Goal: Task Accomplishment & Management: Complete application form

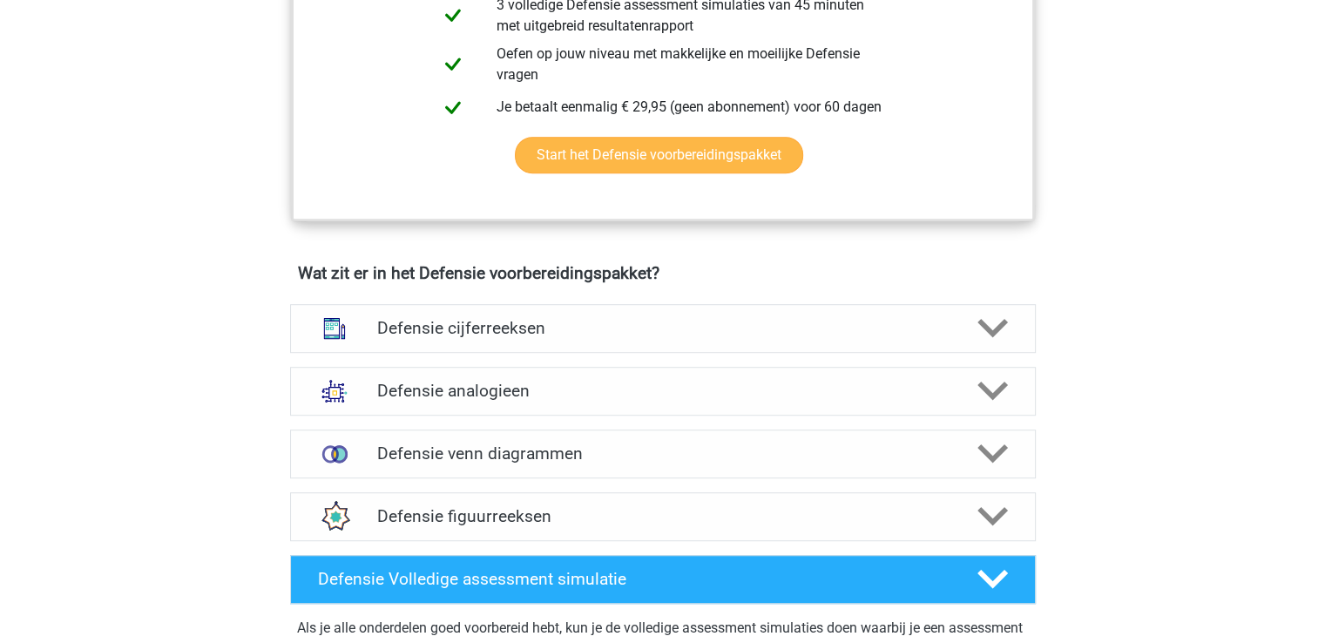
scroll to position [1042, 0]
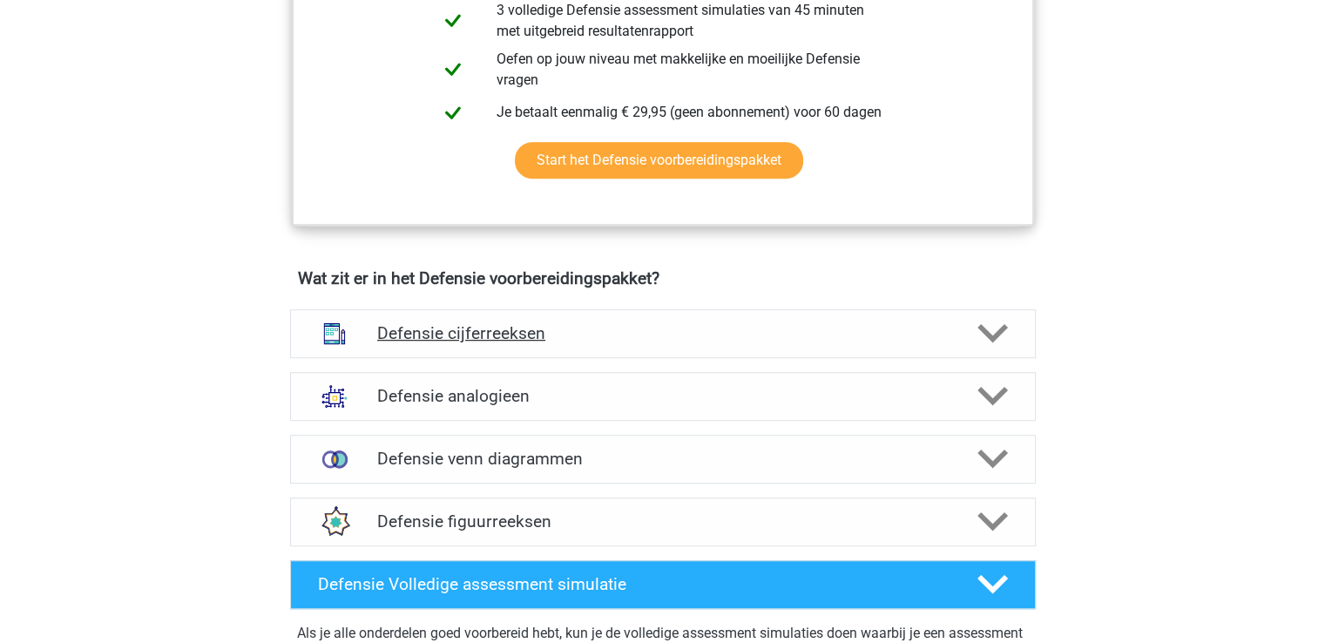
click at [838, 332] on h4 "Defensie cijferreeksen" at bounding box center [662, 333] width 571 height 20
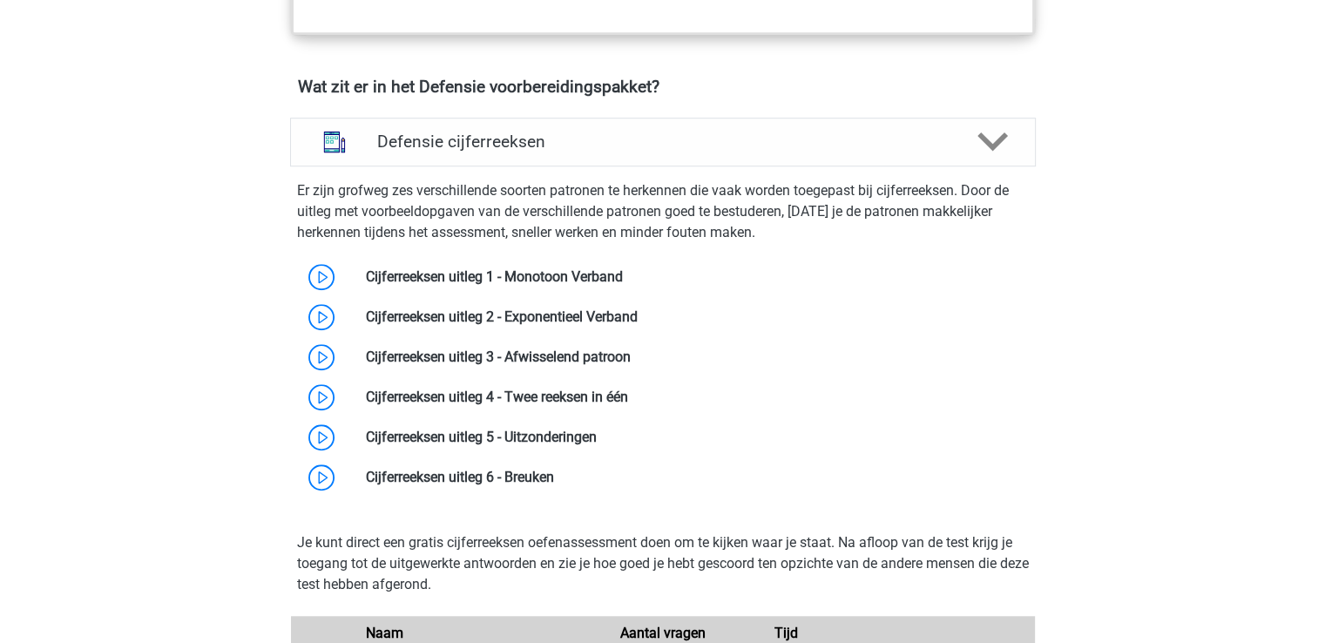
scroll to position [1237, 0]
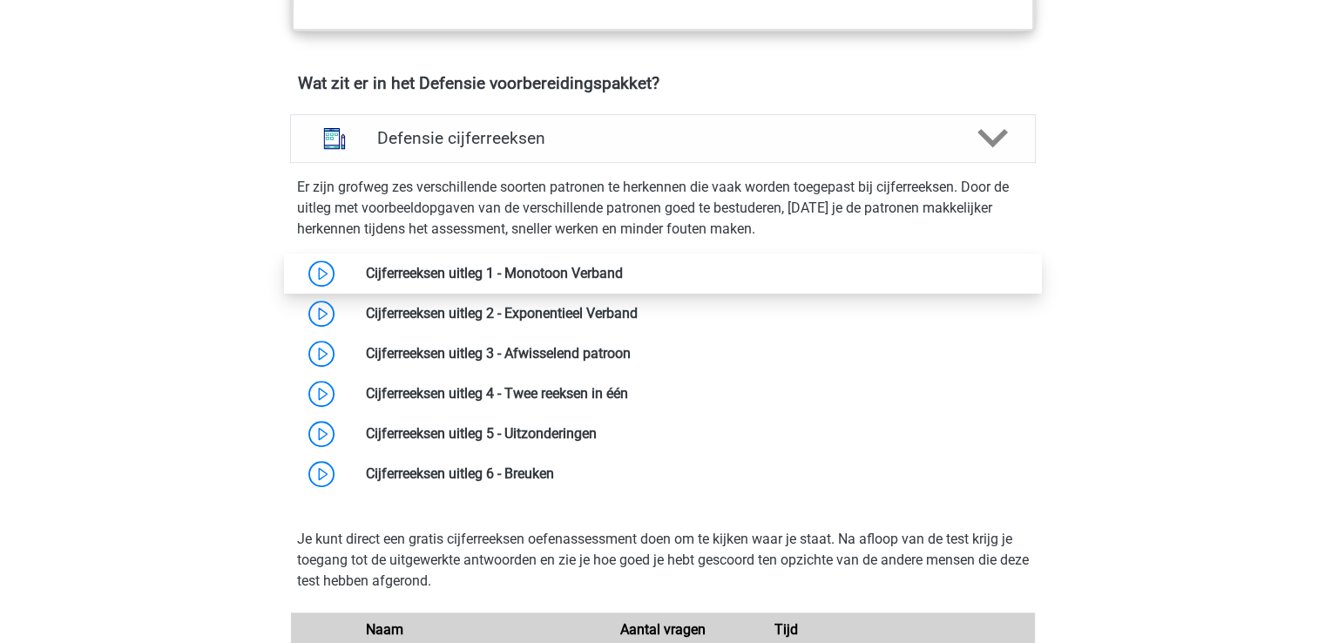
click at [623, 269] on link at bounding box center [623, 273] width 0 height 17
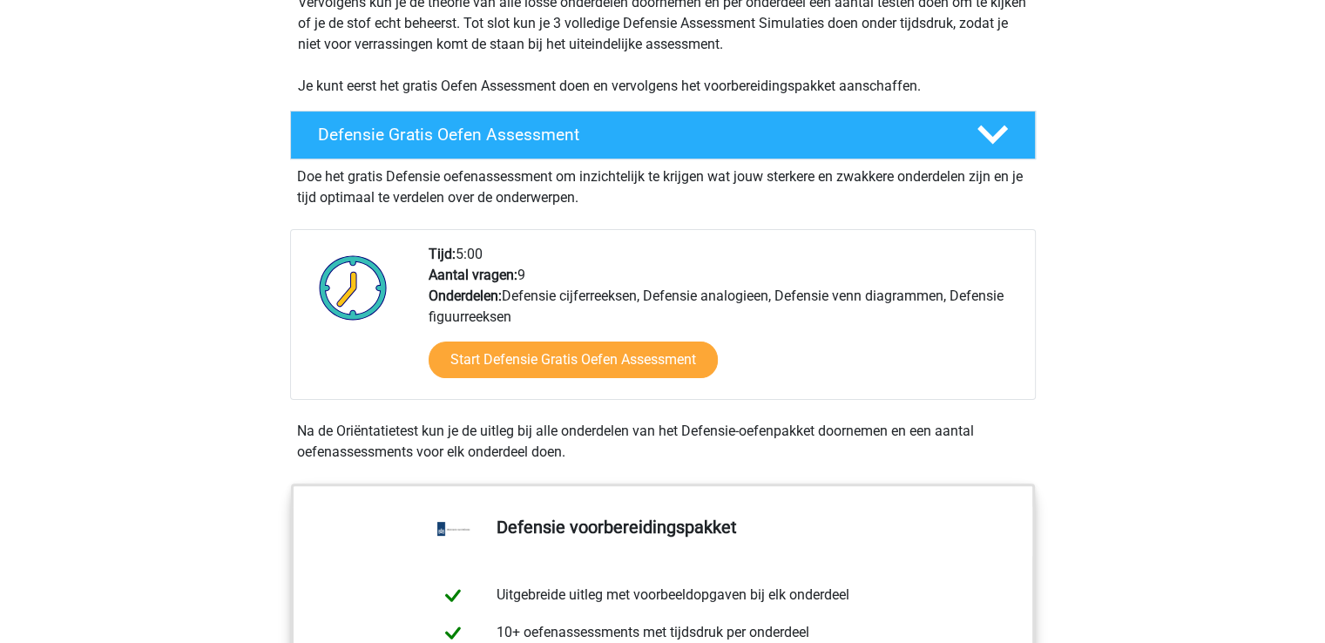
scroll to position [387, 0]
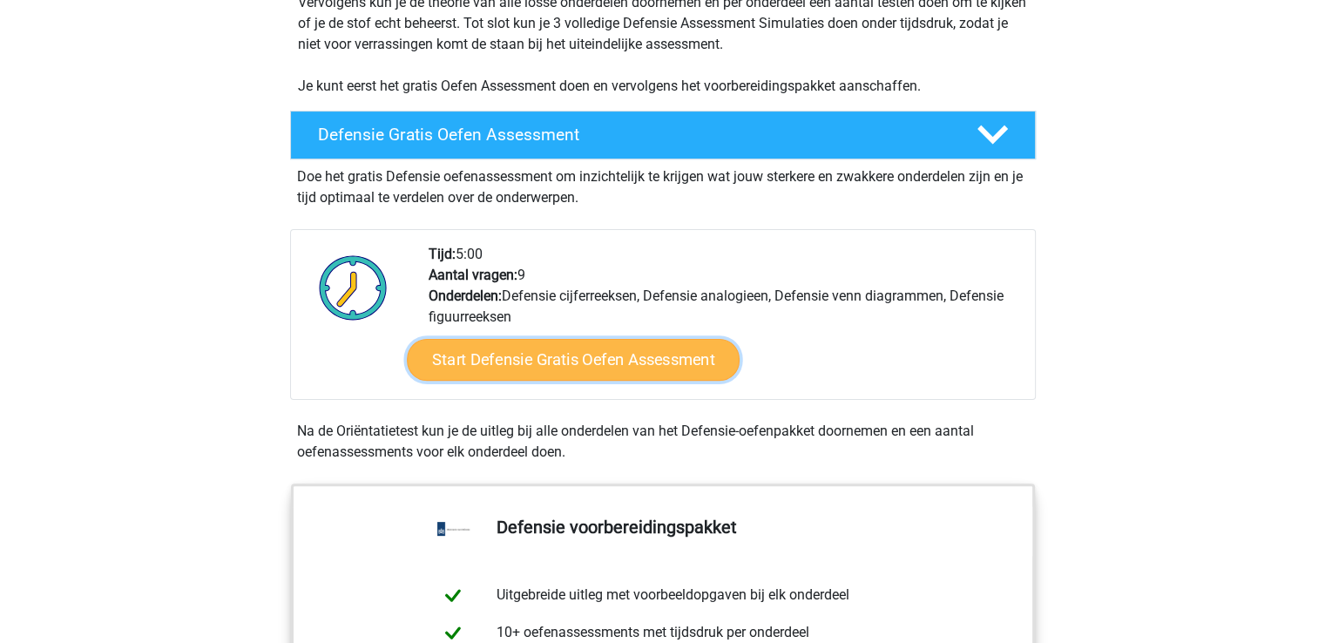
click at [636, 350] on link "Start Defensie Gratis Oefen Assessment" at bounding box center [573, 360] width 333 height 42
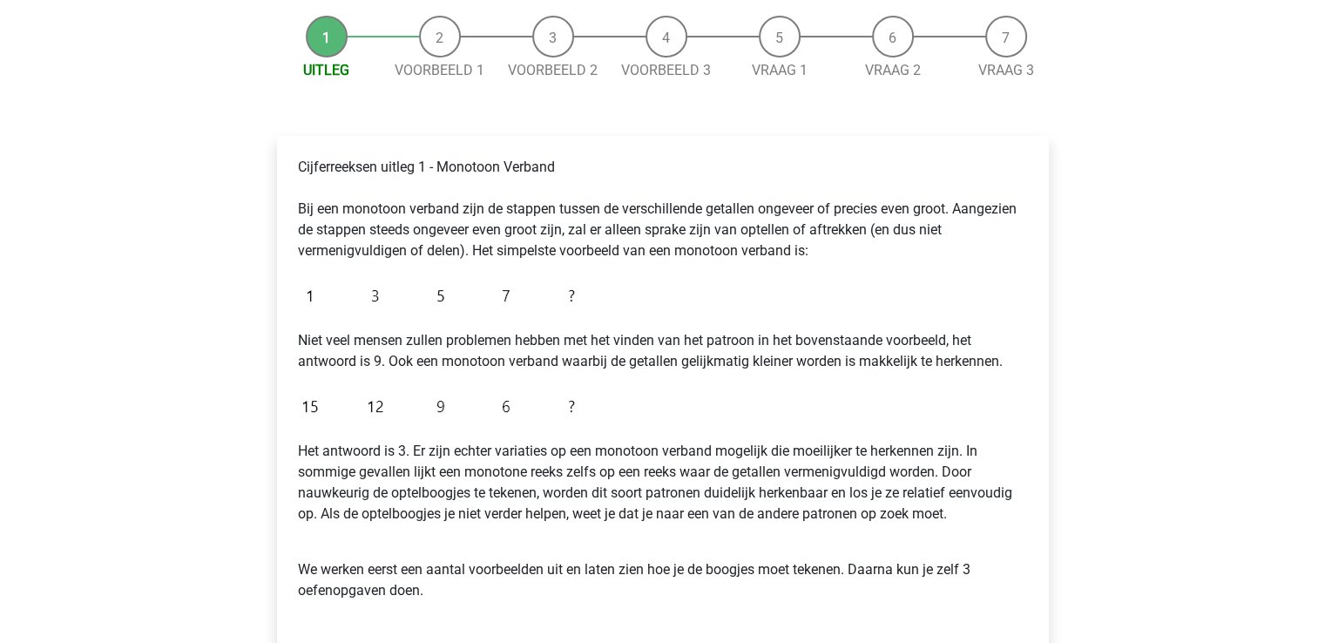
scroll to position [164, 0]
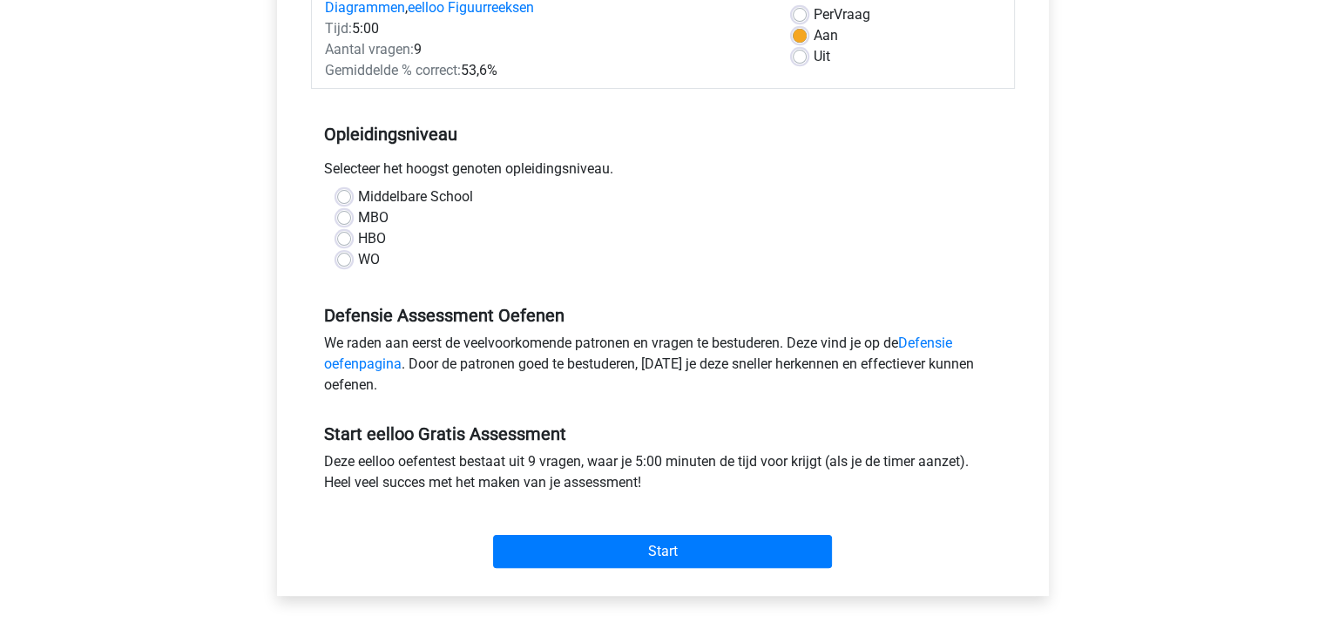
scroll to position [263, 0]
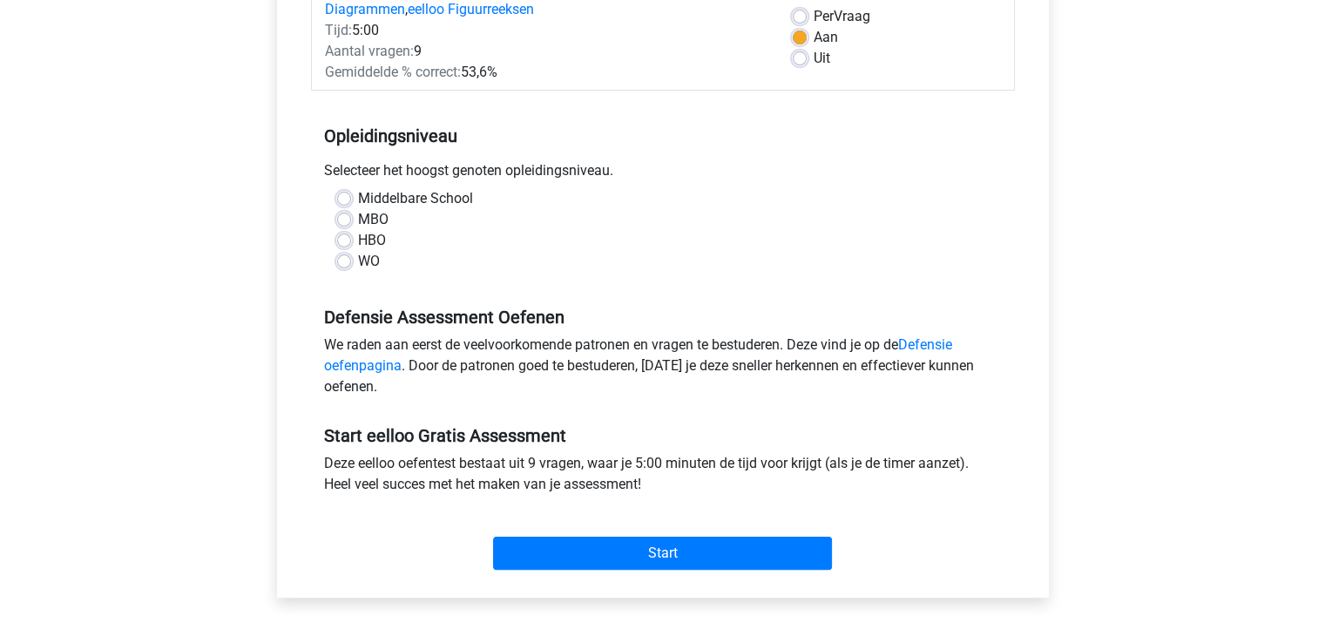
click at [358, 196] on label "Middelbare School" at bounding box center [415, 198] width 115 height 21
click at [340, 196] on input "Middelbare School" at bounding box center [344, 196] width 14 height 17
radio input "true"
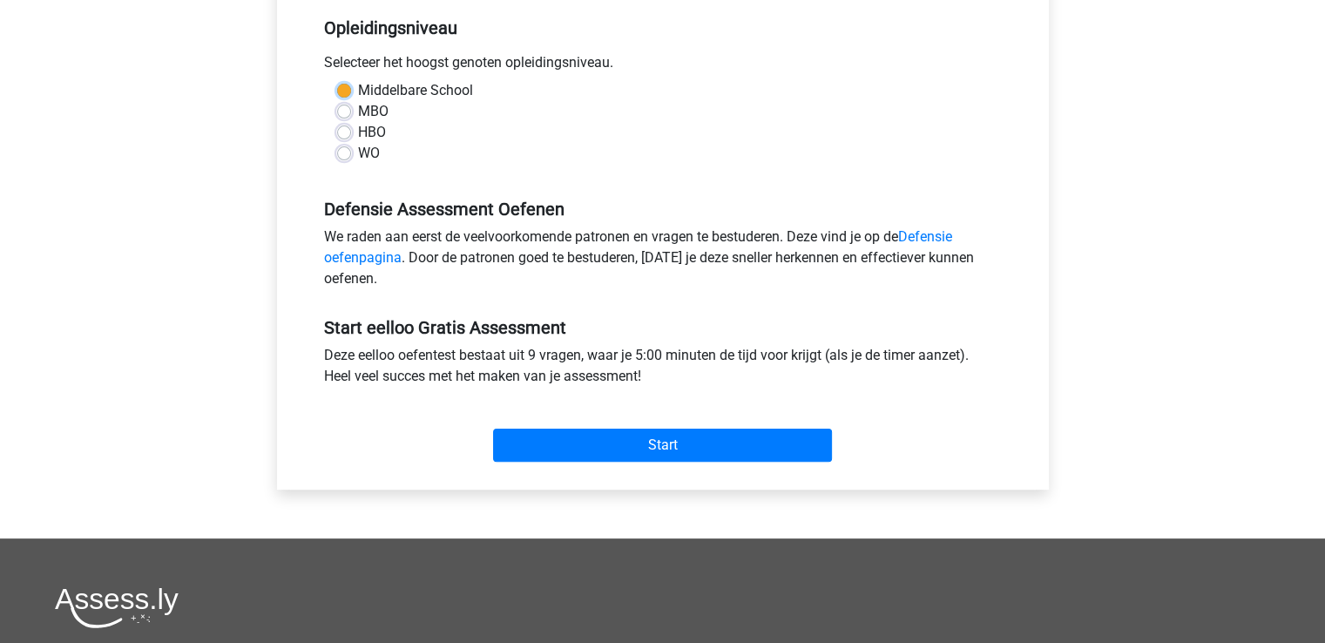
scroll to position [373, 0]
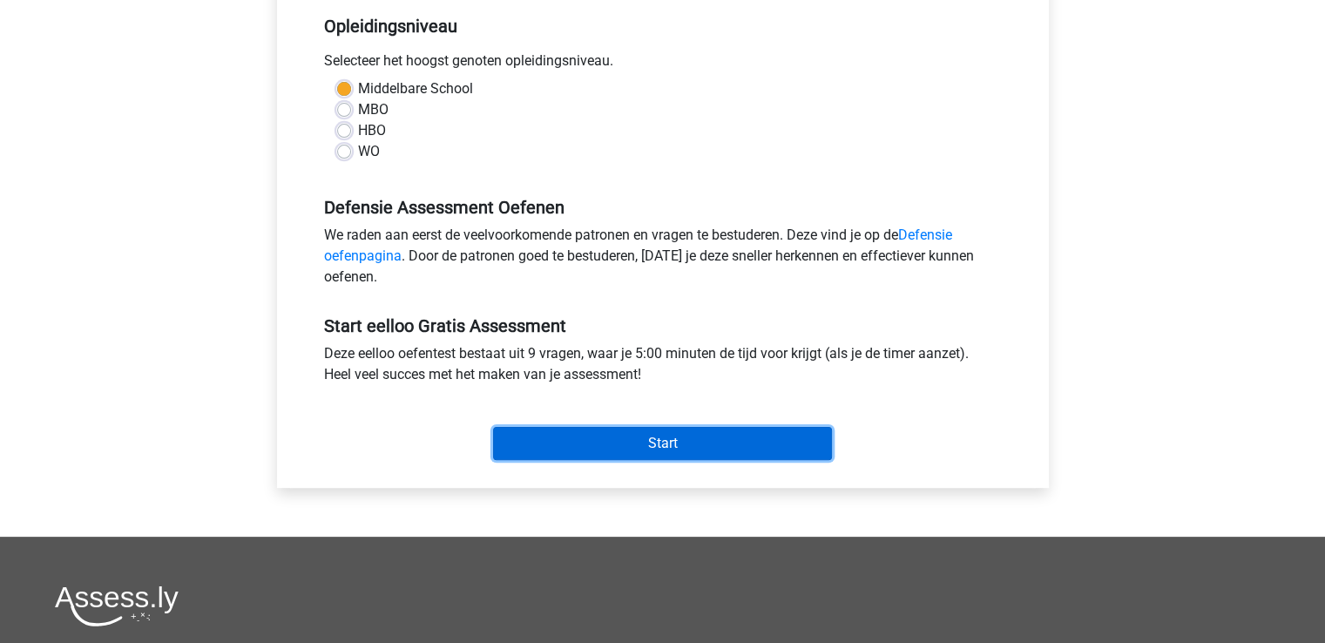
click at [631, 438] on input "Start" at bounding box center [662, 443] width 339 height 33
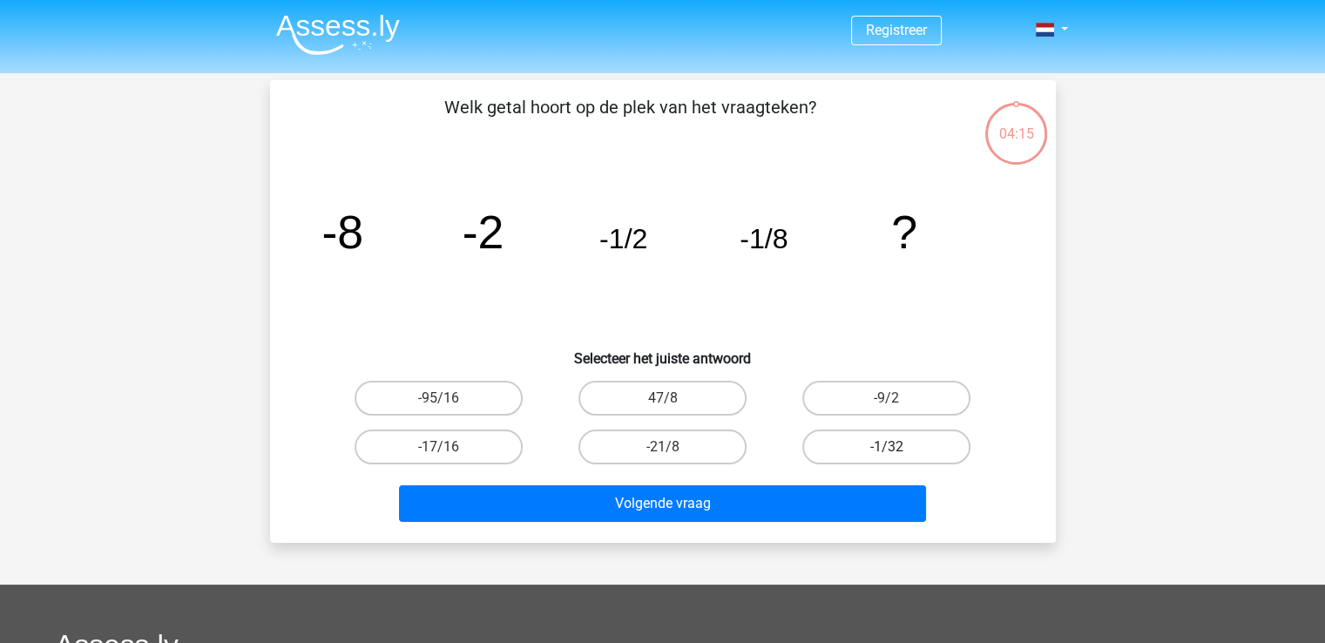
click at [848, 451] on label "-1/32" at bounding box center [886, 446] width 168 height 35
click at [887, 451] on input "-1/32" at bounding box center [892, 452] width 11 height 11
radio input "true"
click at [689, 523] on div "Volgende vraag" at bounding box center [663, 507] width 672 height 44
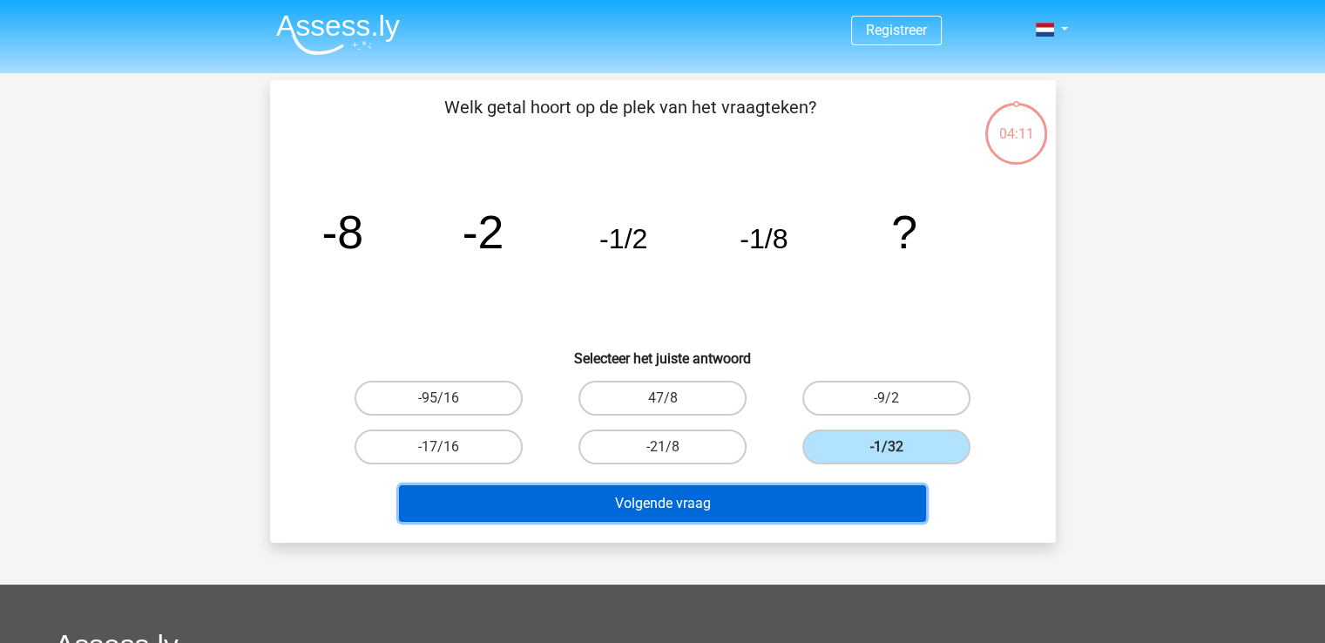
click at [679, 505] on button "Volgende vraag" at bounding box center [662, 503] width 527 height 37
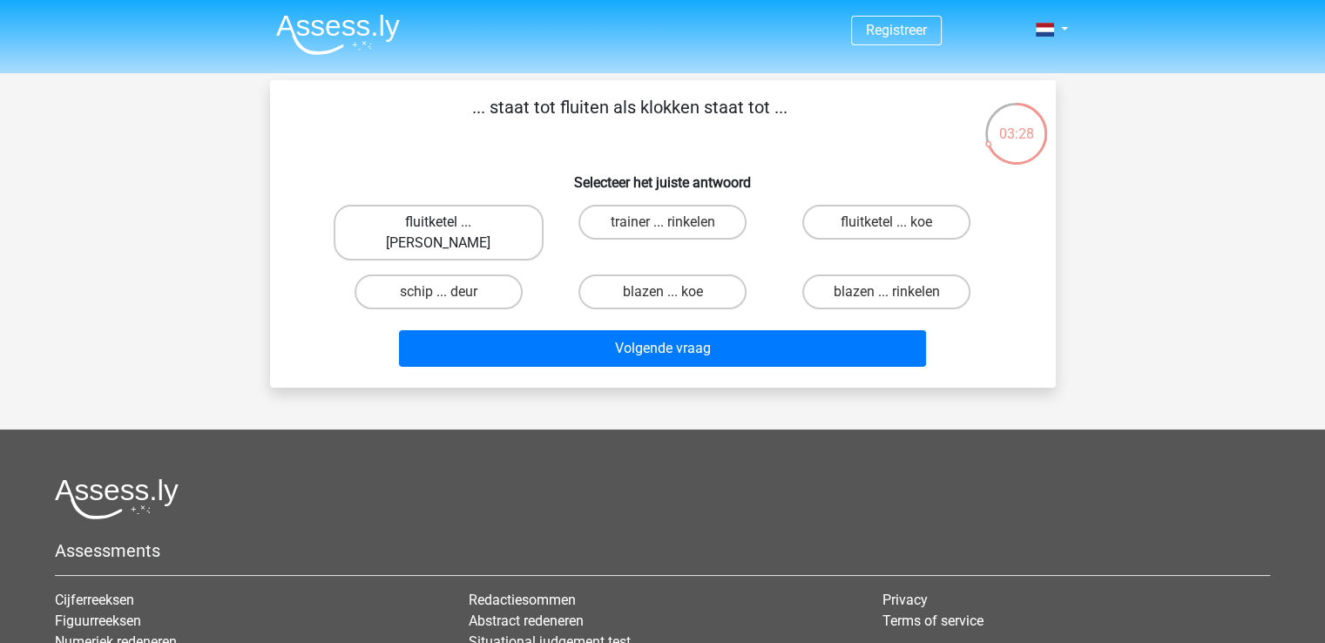
click at [448, 213] on label "fluitketel ... luiden" at bounding box center [439, 233] width 210 height 56
click at [448, 222] on input "fluitketel ... luiden" at bounding box center [443, 227] width 11 height 11
radio input "true"
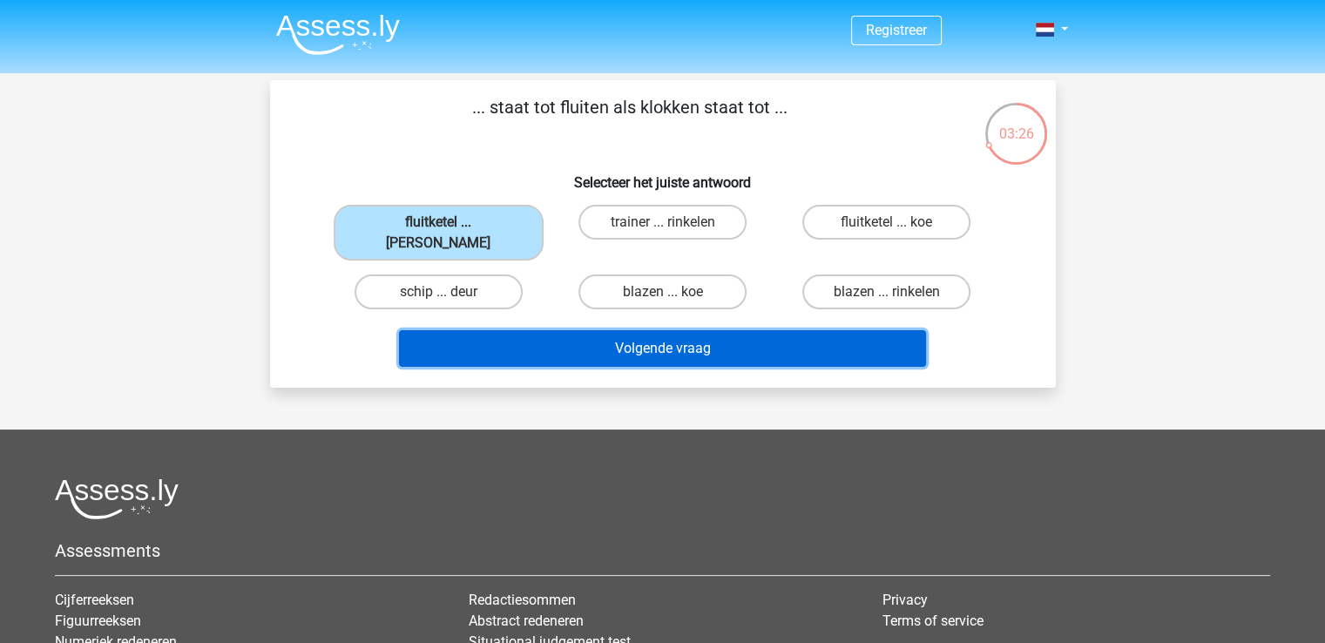
click at [564, 342] on button "Volgende vraag" at bounding box center [662, 348] width 527 height 37
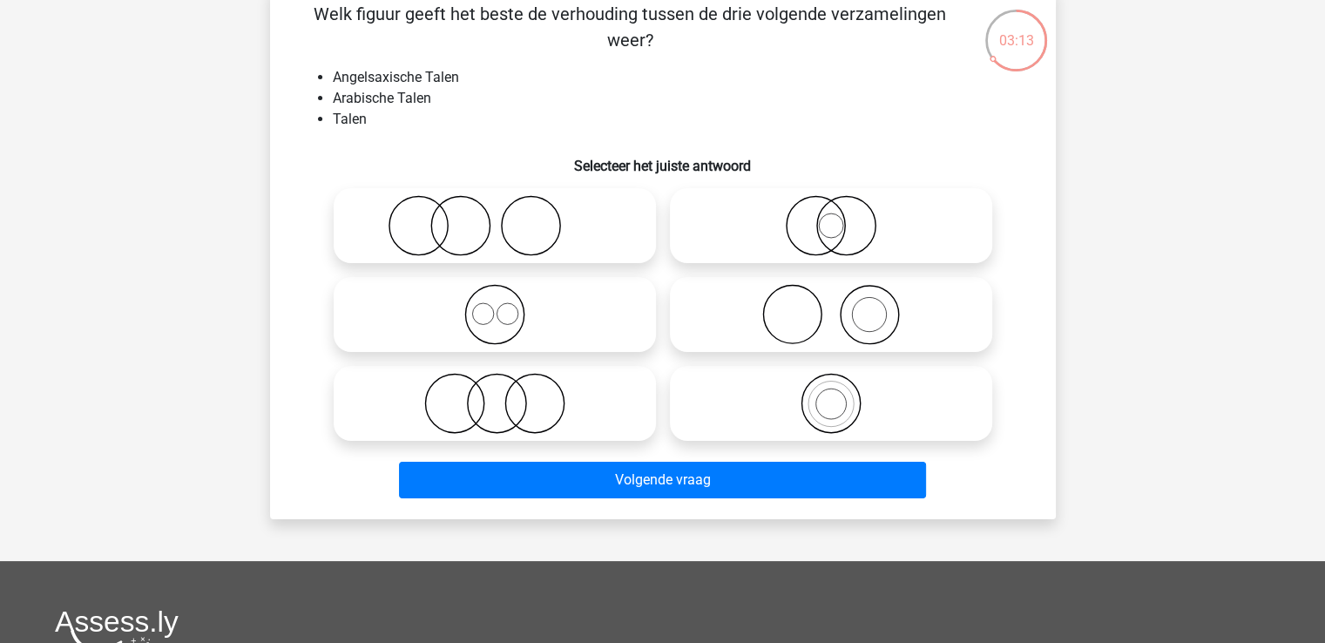
scroll to position [94, 0]
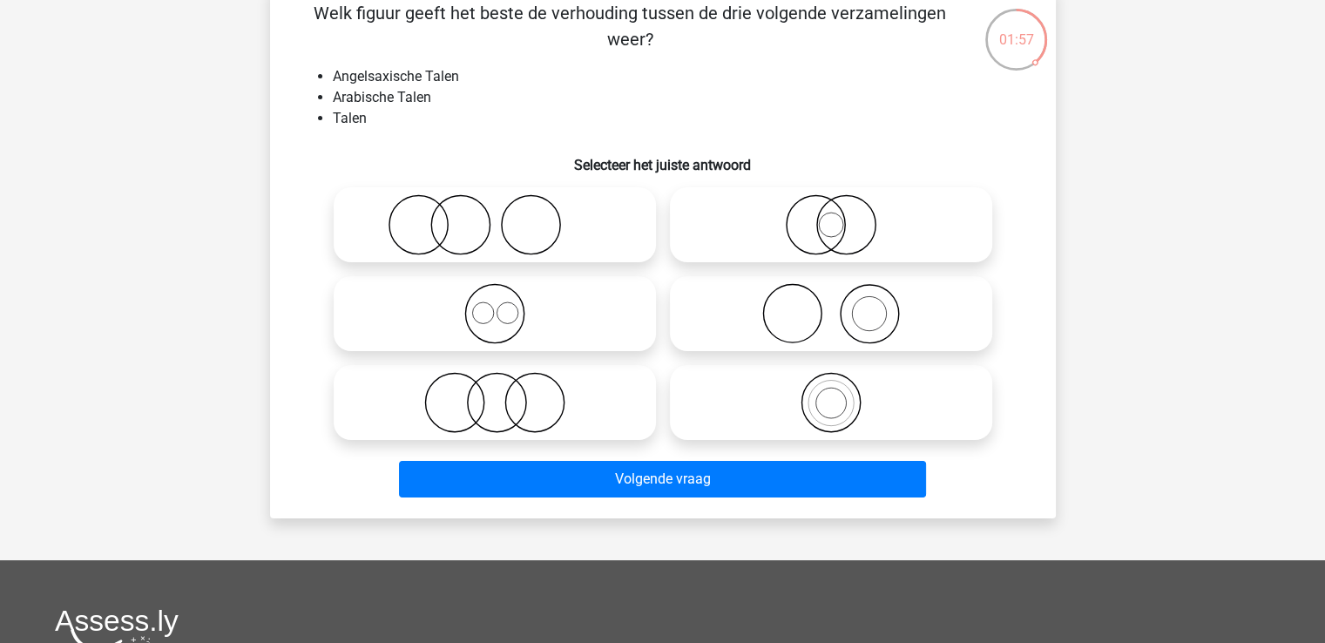
click at [571, 294] on icon at bounding box center [495, 313] width 308 height 61
click at [506, 294] on input "radio" at bounding box center [500, 299] width 11 height 11
radio input "true"
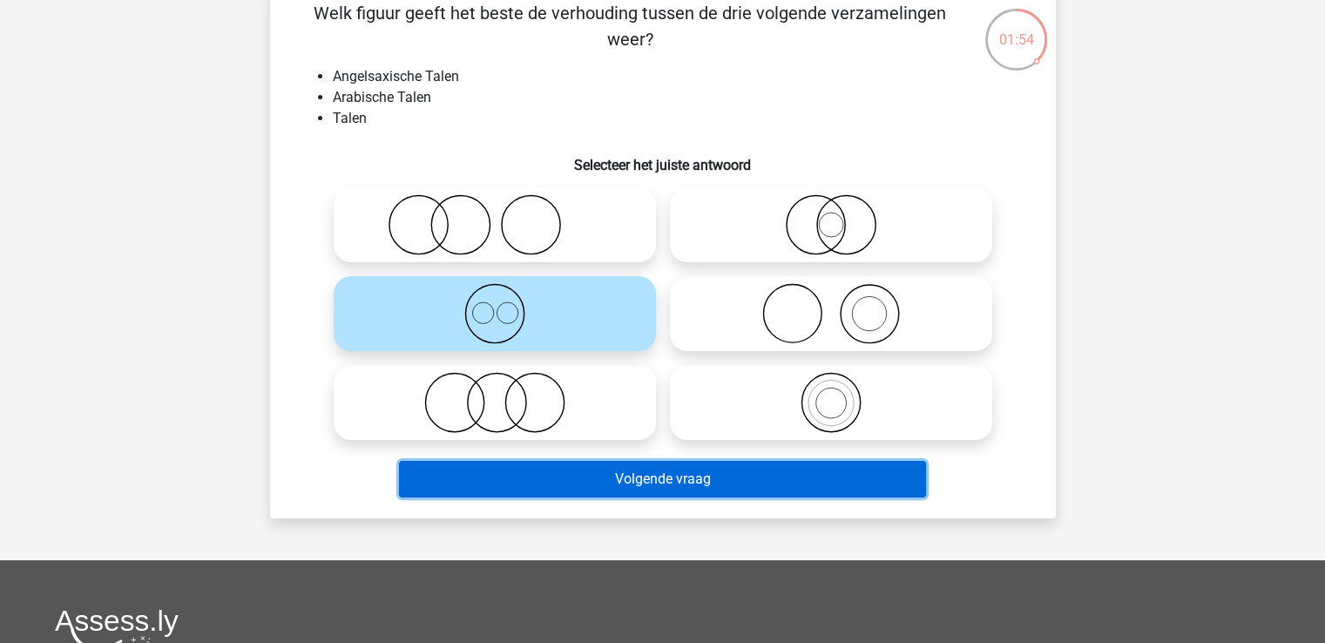
click at [714, 482] on button "Volgende vraag" at bounding box center [662, 479] width 527 height 37
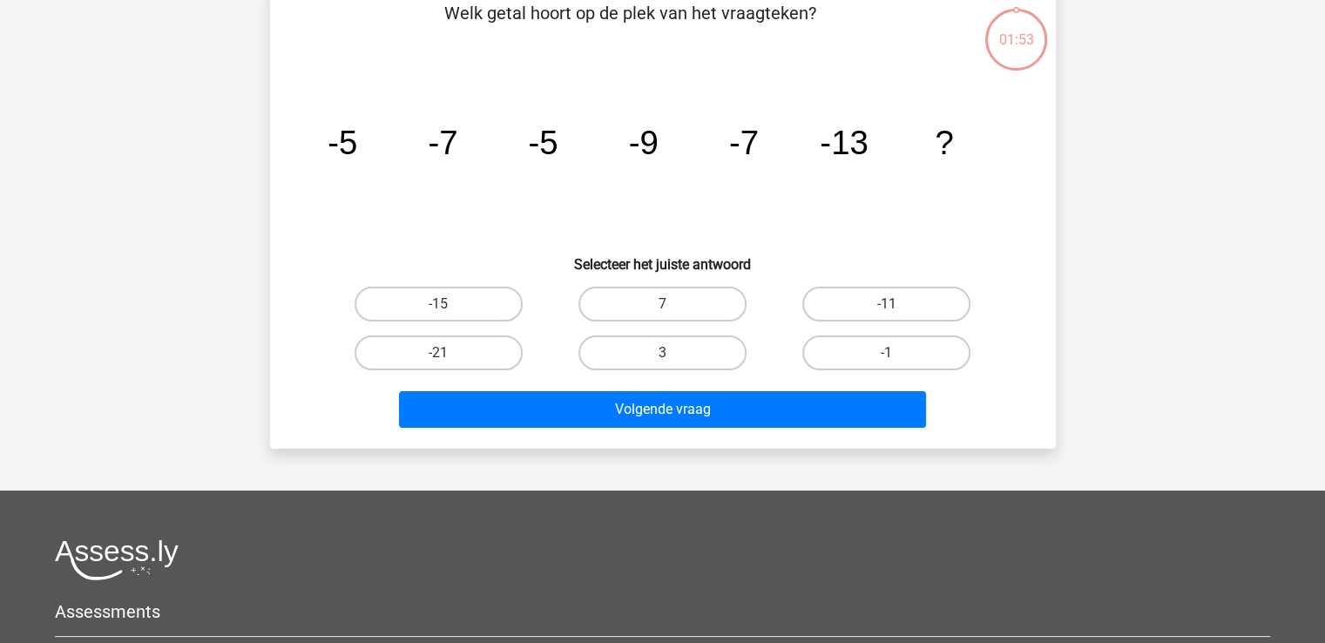
scroll to position [80, 0]
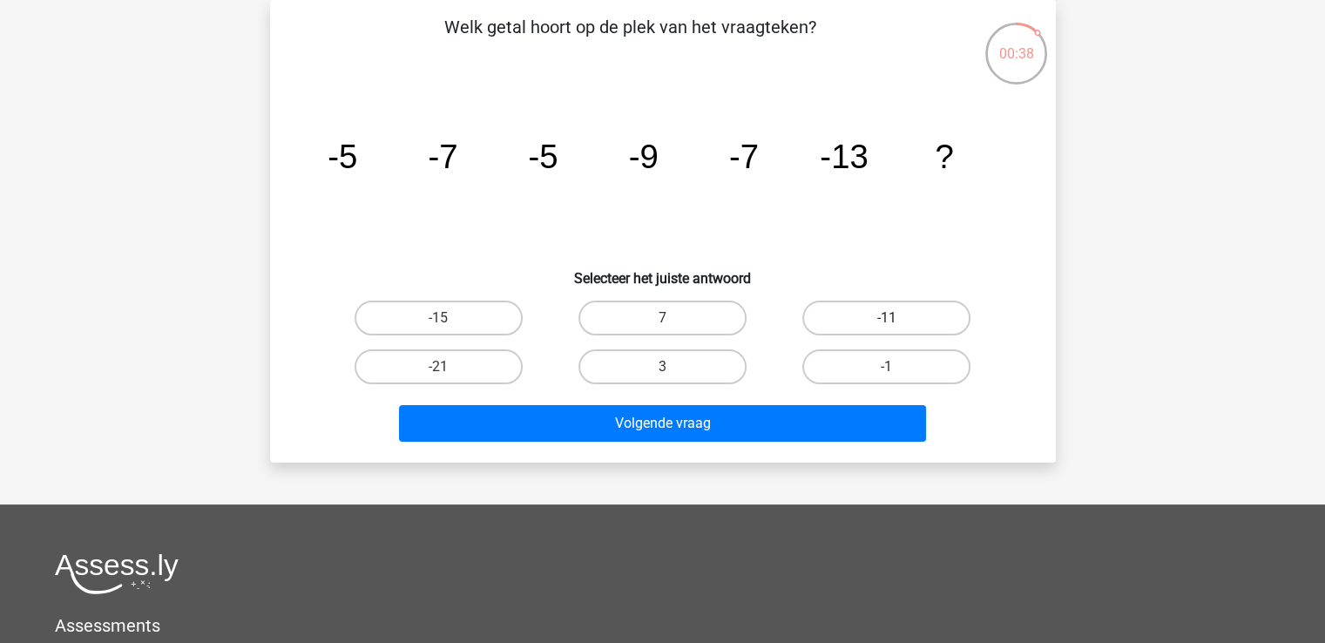
click at [902, 314] on label "-11" at bounding box center [886, 318] width 168 height 35
click at [898, 318] on input "-11" at bounding box center [892, 323] width 11 height 11
radio input "true"
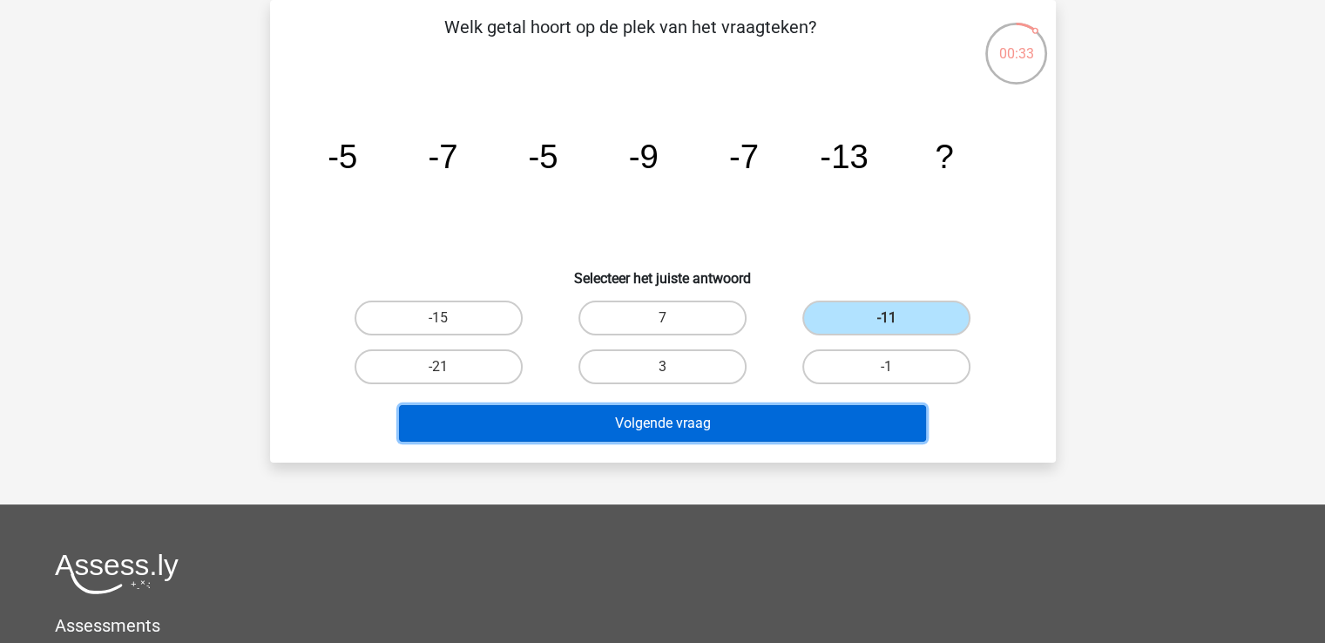
click at [773, 421] on button "Volgende vraag" at bounding box center [662, 423] width 527 height 37
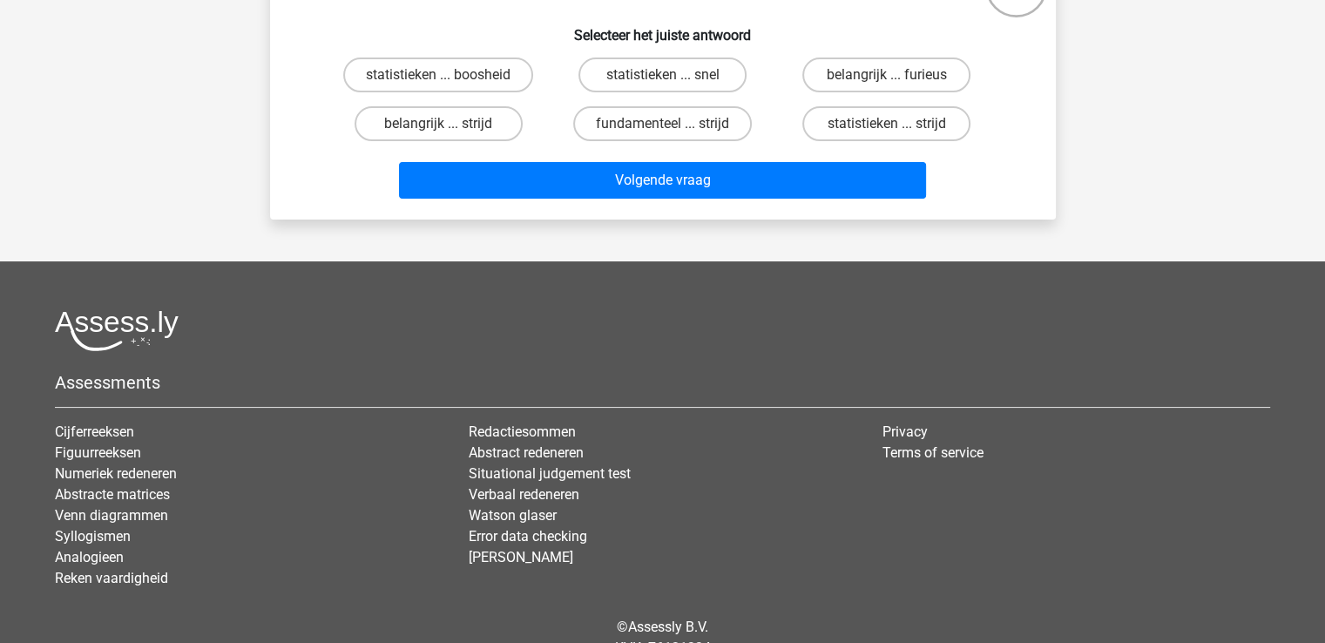
scroll to position [0, 0]
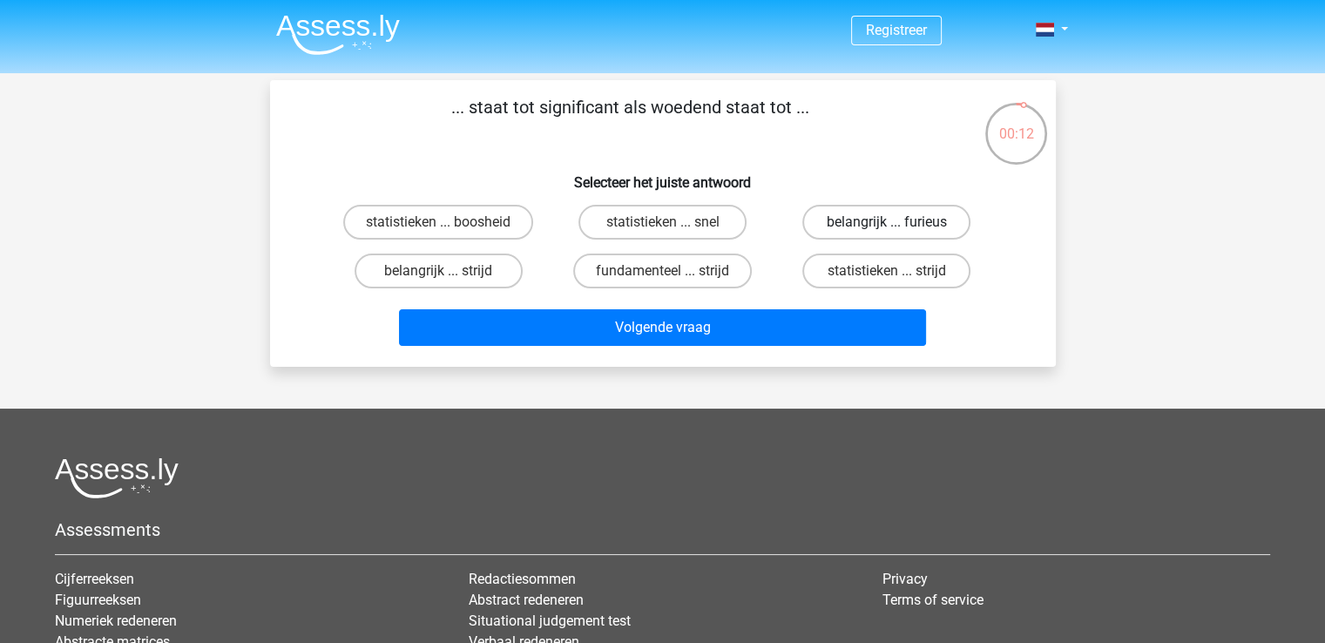
click at [821, 219] on label "belangrijk ... furieus" at bounding box center [886, 222] width 168 height 35
click at [887, 222] on input "belangrijk ... furieus" at bounding box center [892, 227] width 11 height 11
radio input "true"
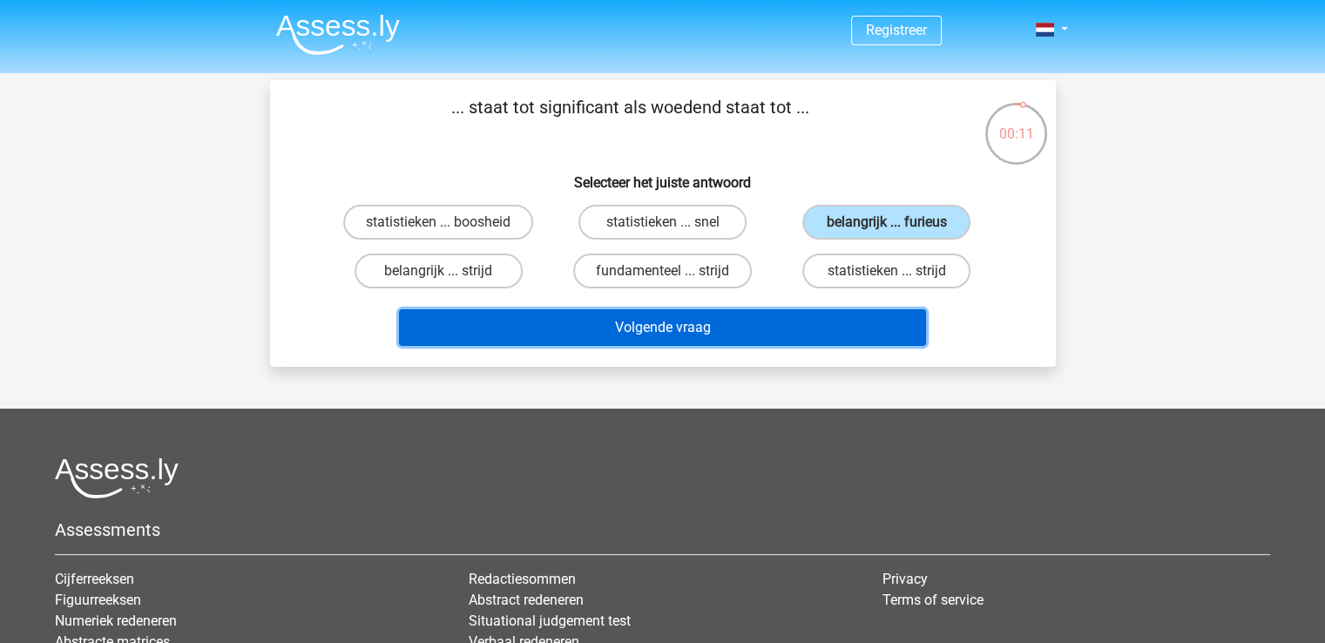
click at [770, 329] on button "Volgende vraag" at bounding box center [662, 327] width 527 height 37
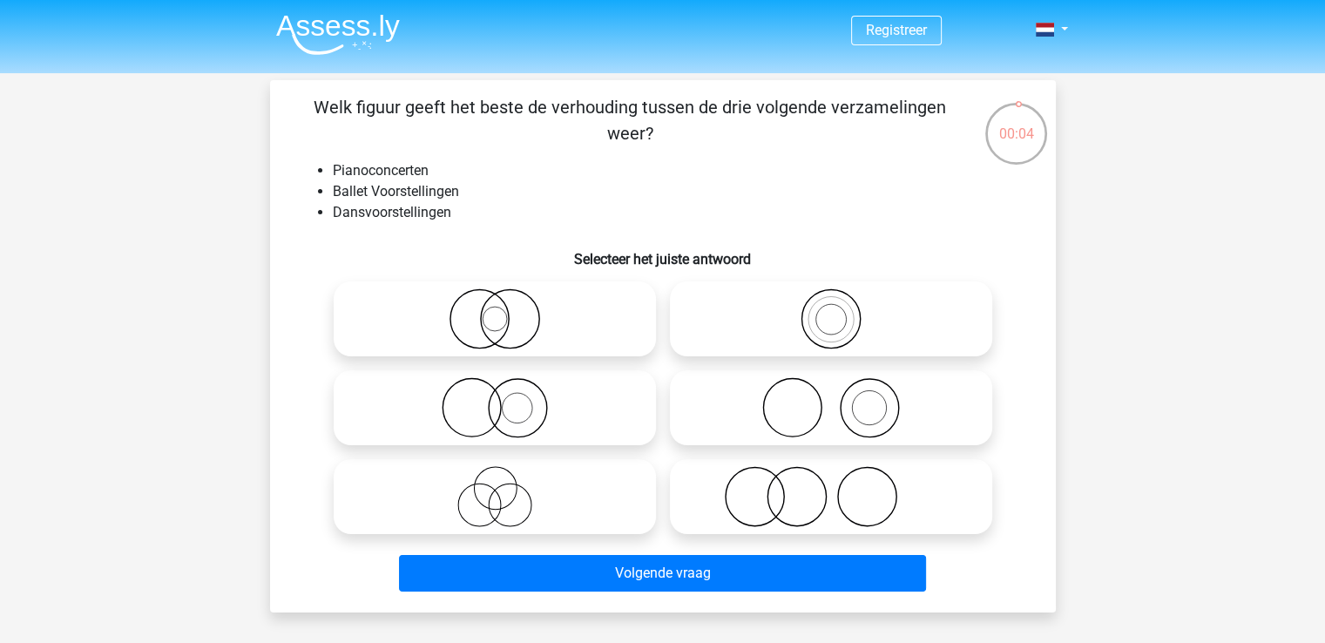
click at [535, 476] on icon at bounding box center [495, 496] width 308 height 61
click at [506, 476] on input "radio" at bounding box center [500, 481] width 11 height 11
radio input "true"
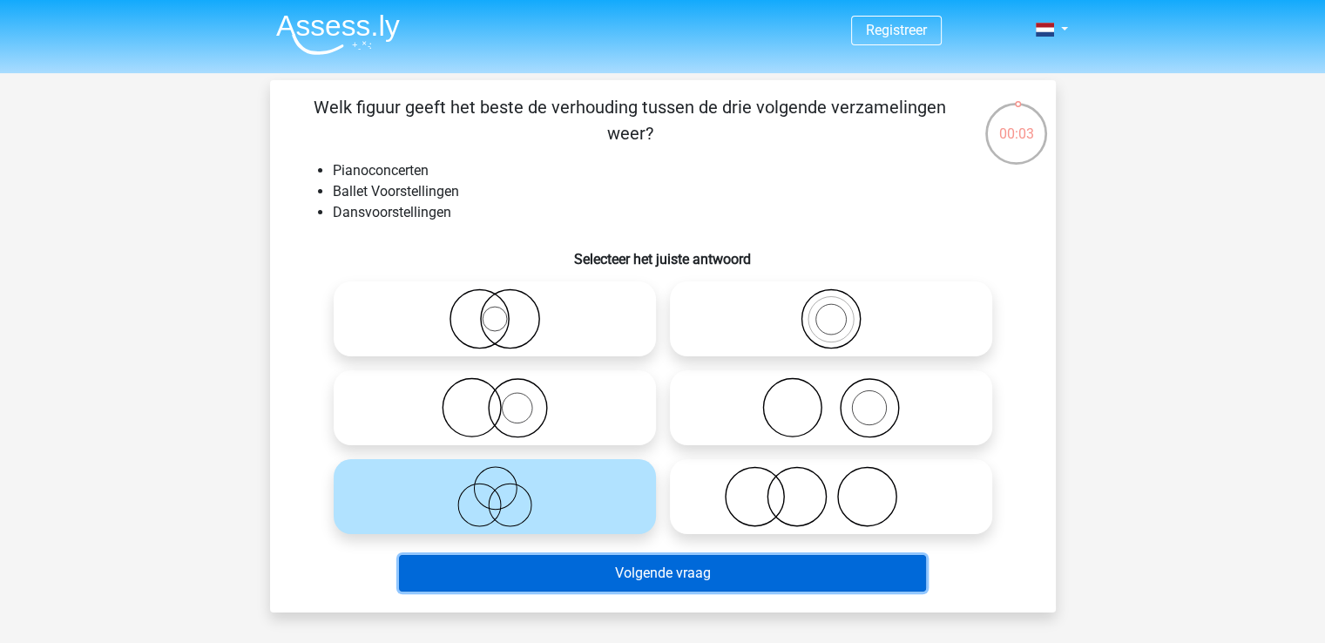
click at [581, 582] on button "Volgende vraag" at bounding box center [662, 573] width 527 height 37
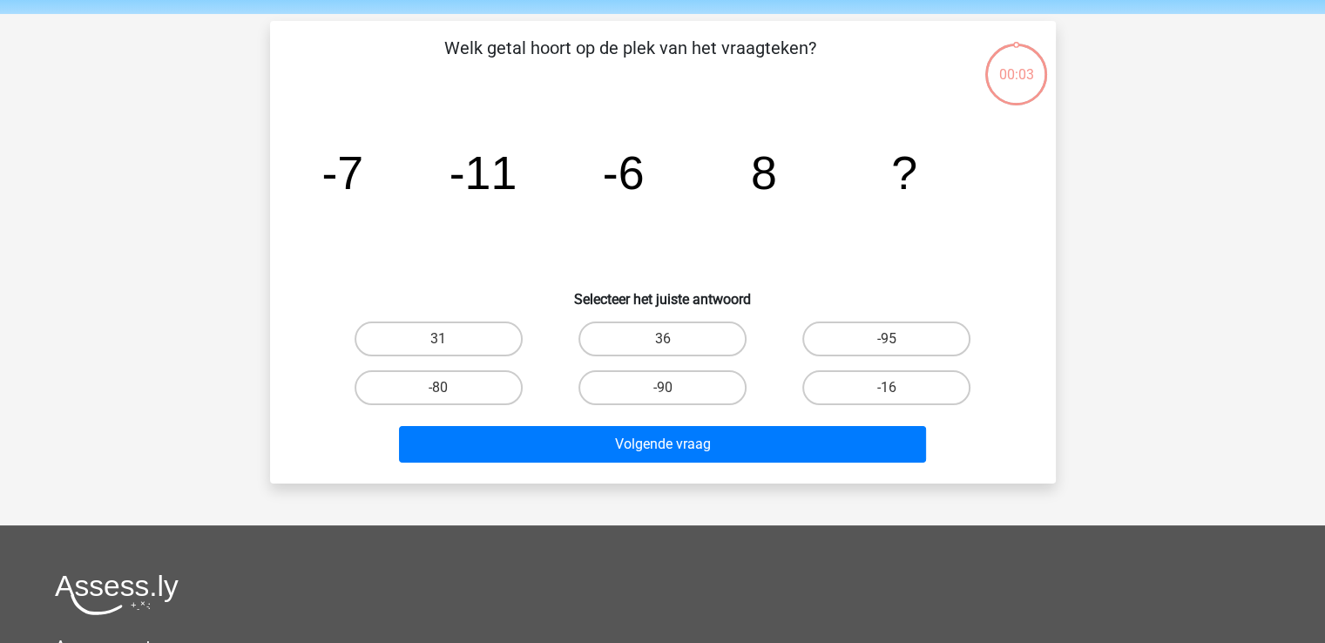
scroll to position [80, 0]
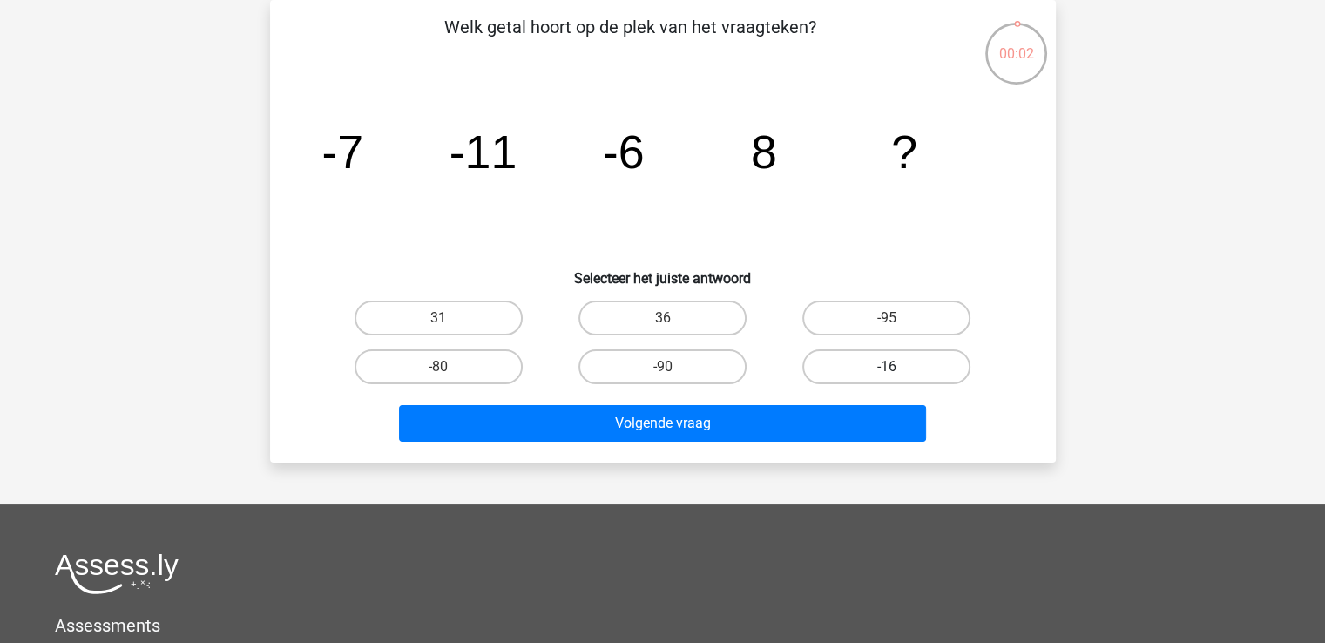
click at [849, 357] on label "-16" at bounding box center [886, 366] width 168 height 35
click at [887, 367] on input "-16" at bounding box center [892, 372] width 11 height 11
radio input "true"
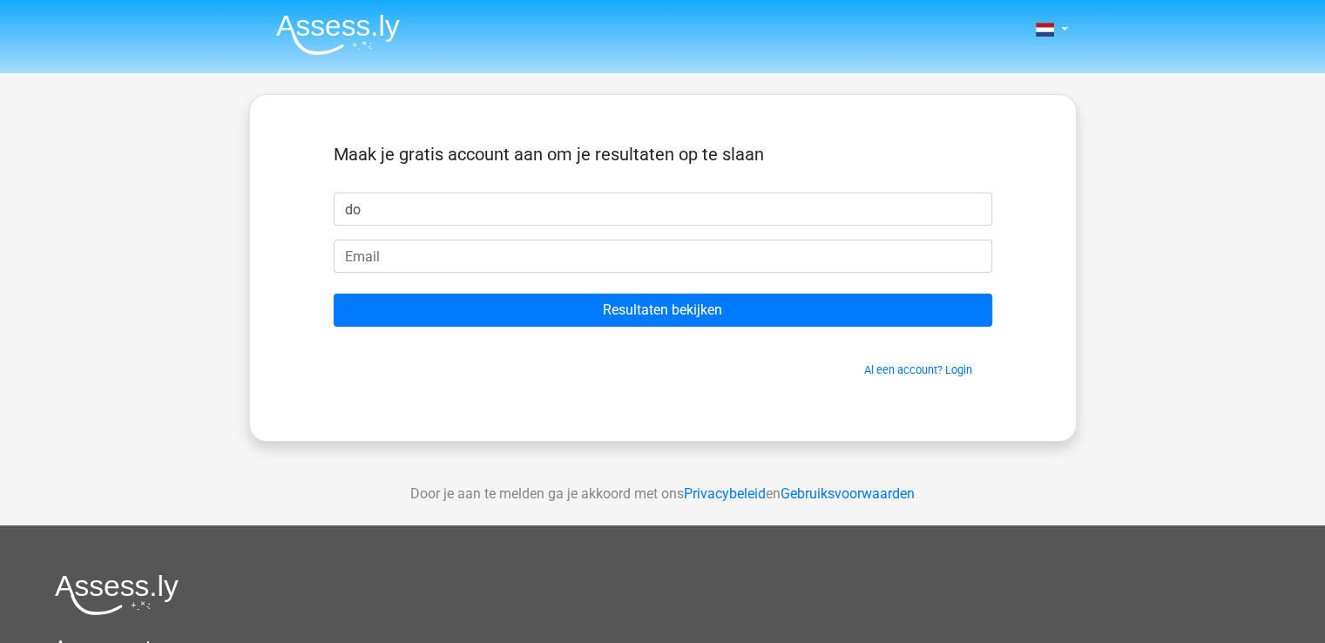
type input "d"
type input "Dorien"
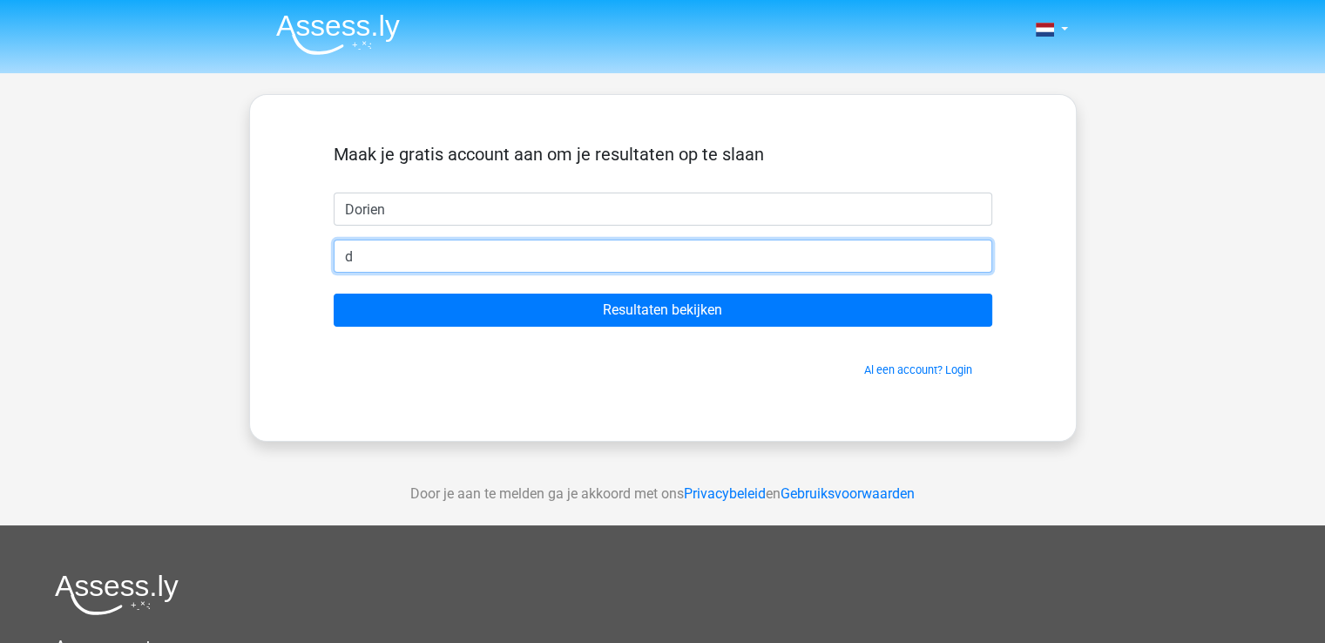
type input "[EMAIL_ADDRESS][DOMAIN_NAME]"
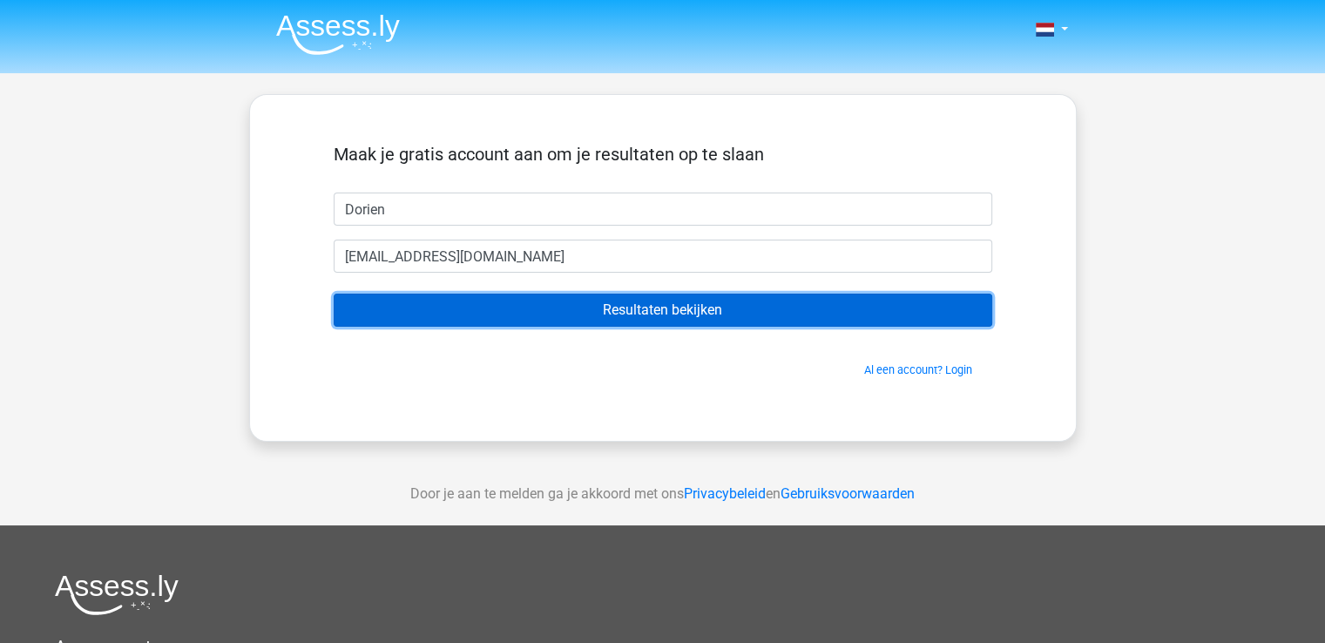
click at [592, 307] on input "Resultaten bekijken" at bounding box center [663, 310] width 659 height 33
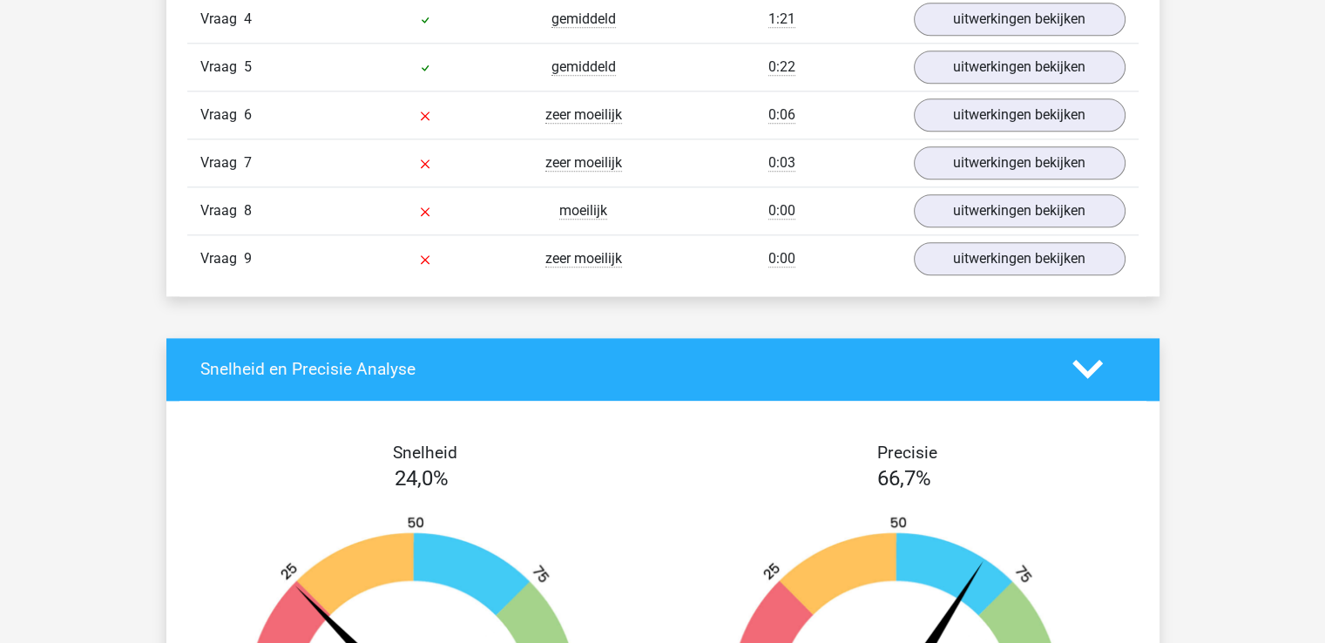
scroll to position [2132, 0]
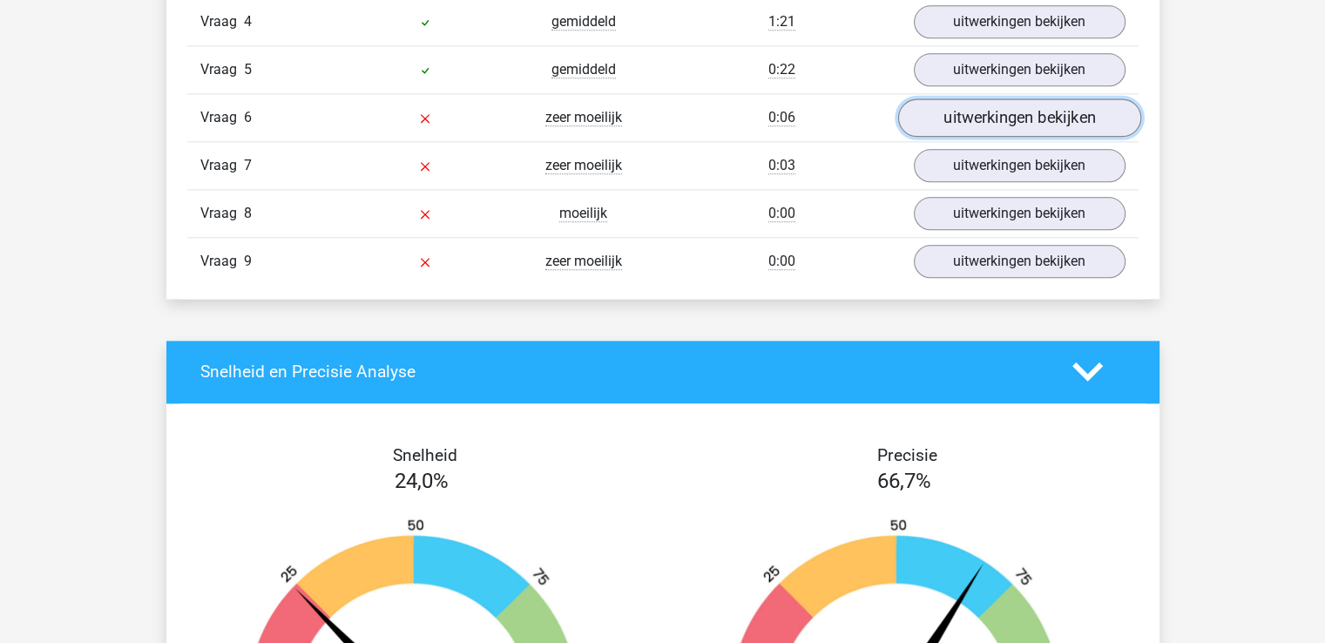
click at [988, 105] on link "uitwerkingen bekijken" at bounding box center [1018, 117] width 243 height 38
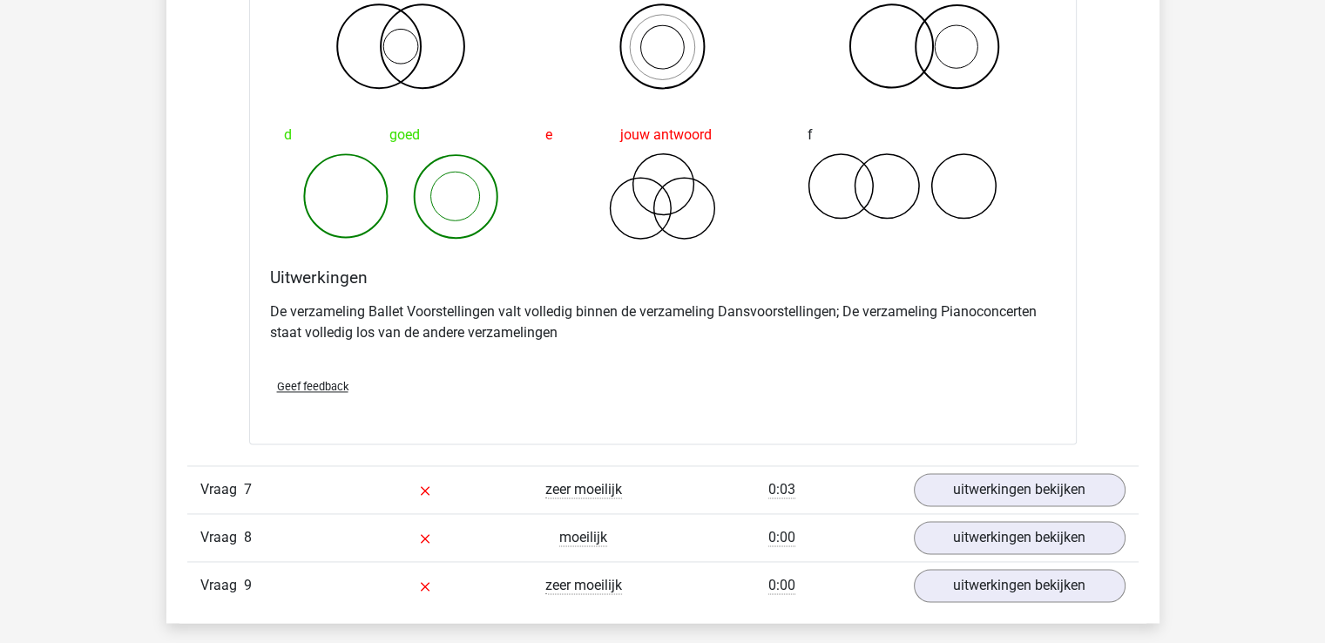
scroll to position [2474, 0]
click at [1243, 266] on div "Kies premium [GEOGRAPHIC_DATA] [EMAIL_ADDRESS][DOMAIN_NAME]" at bounding box center [662, 5] width 1325 height 4959
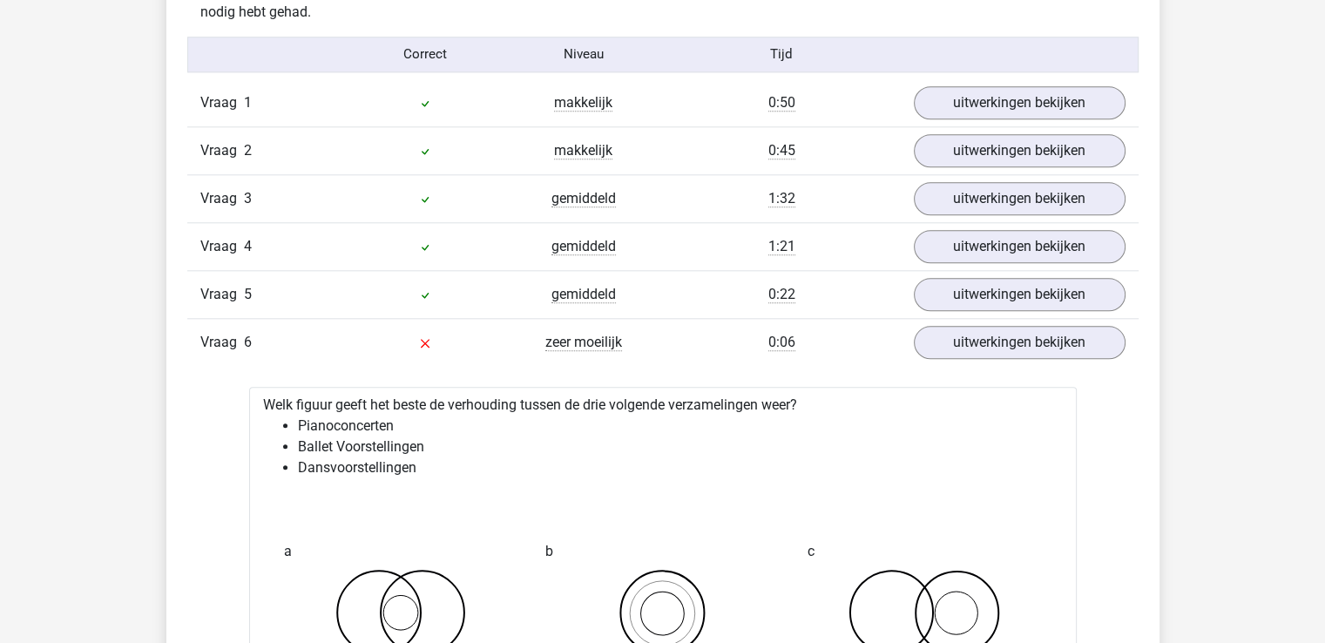
scroll to position [1906, 0]
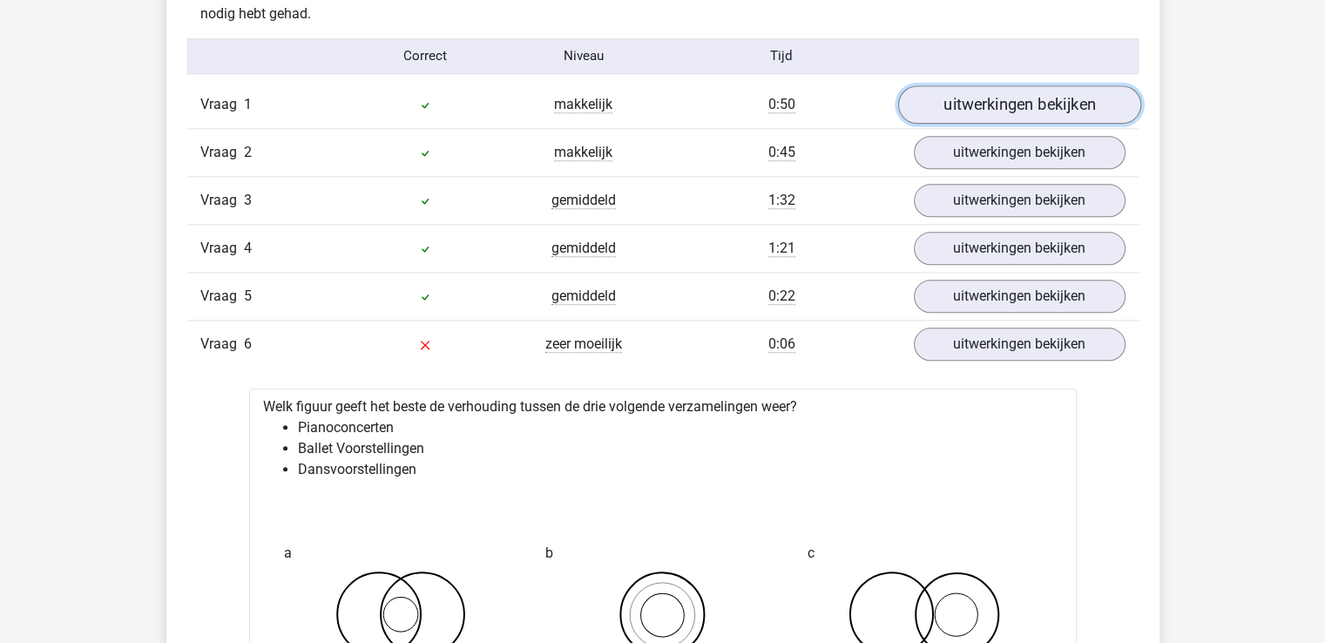
click at [1087, 99] on link "uitwerkingen bekijken" at bounding box center [1018, 104] width 243 height 38
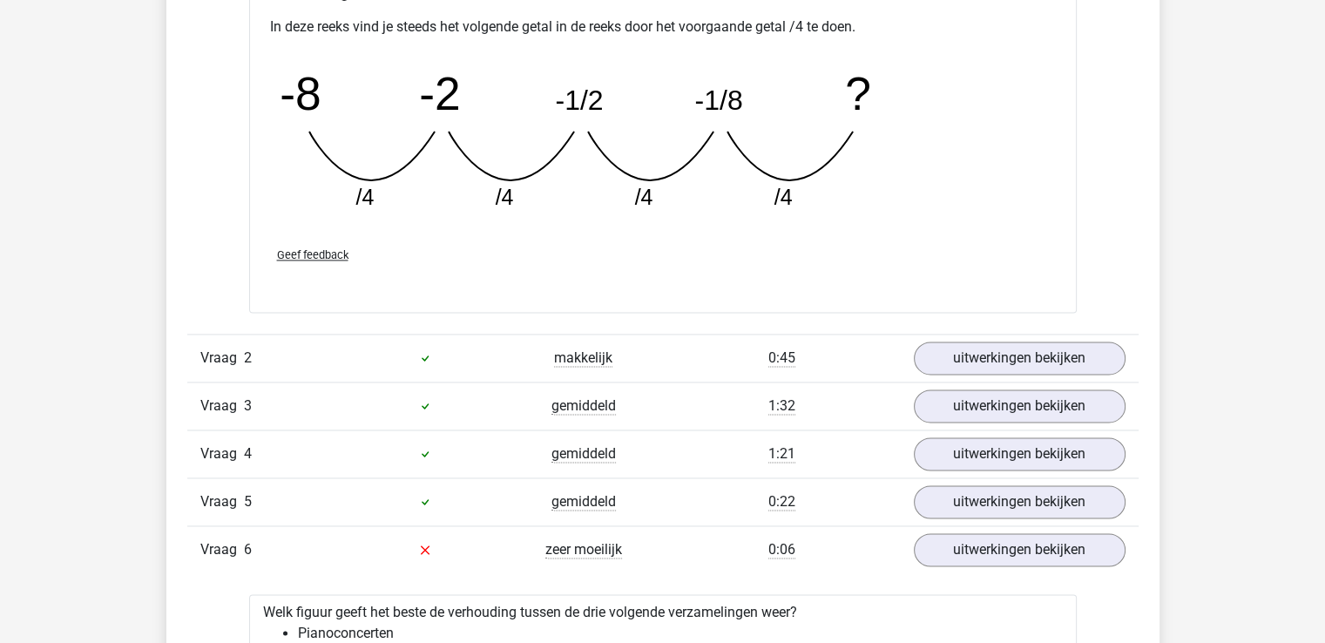
scroll to position [2462, 0]
click at [1041, 342] on link "uitwerkingen bekijken" at bounding box center [1018, 357] width 243 height 38
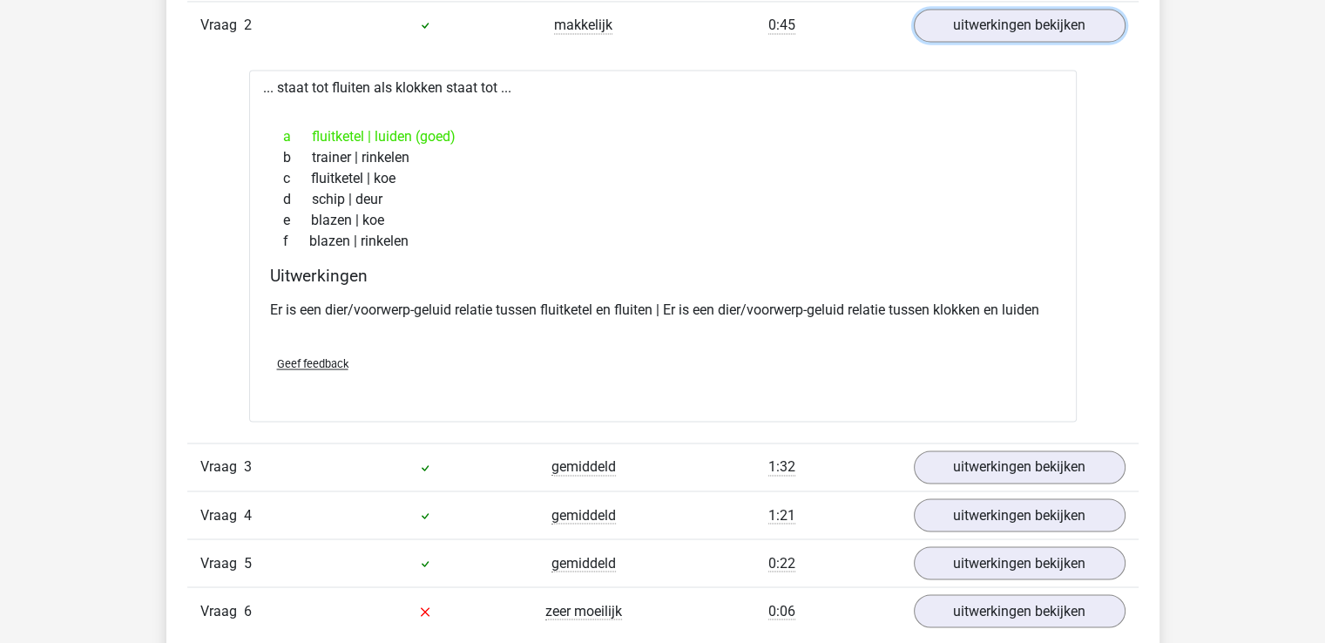
scroll to position [2797, 0]
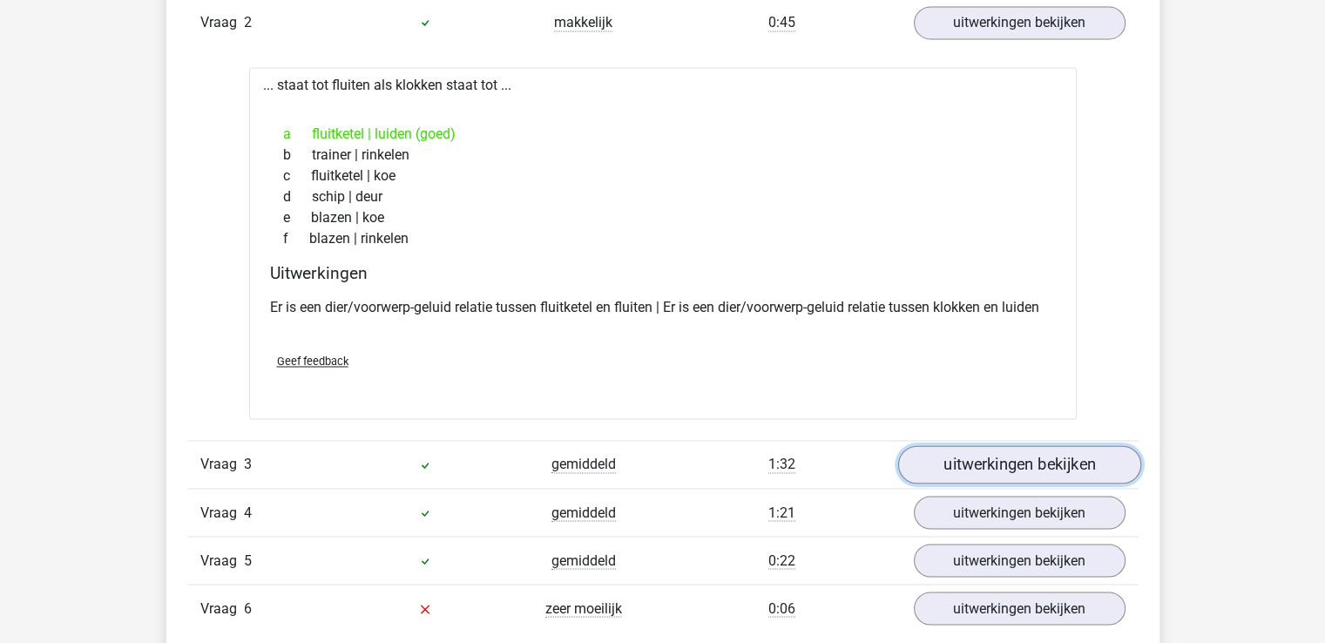
click at [1009, 448] on link "uitwerkingen bekijken" at bounding box center [1018, 464] width 243 height 38
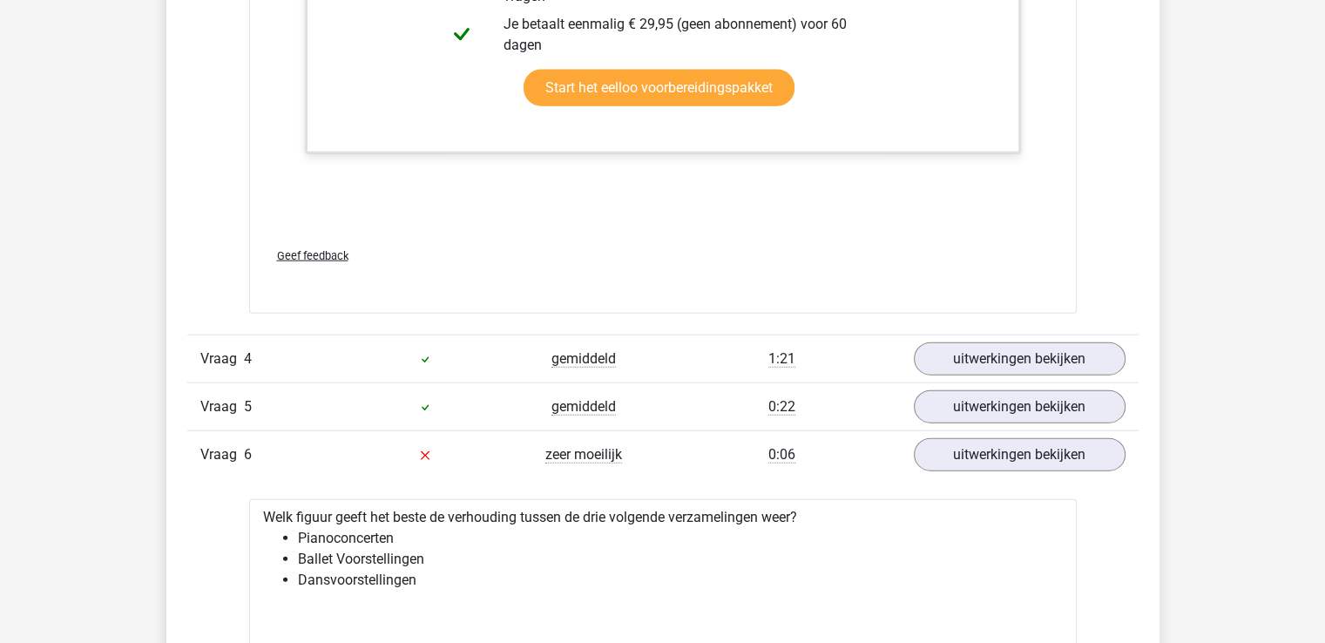
scroll to position [4070, 0]
click at [1014, 353] on link "uitwerkingen bekijken" at bounding box center [1018, 358] width 243 height 38
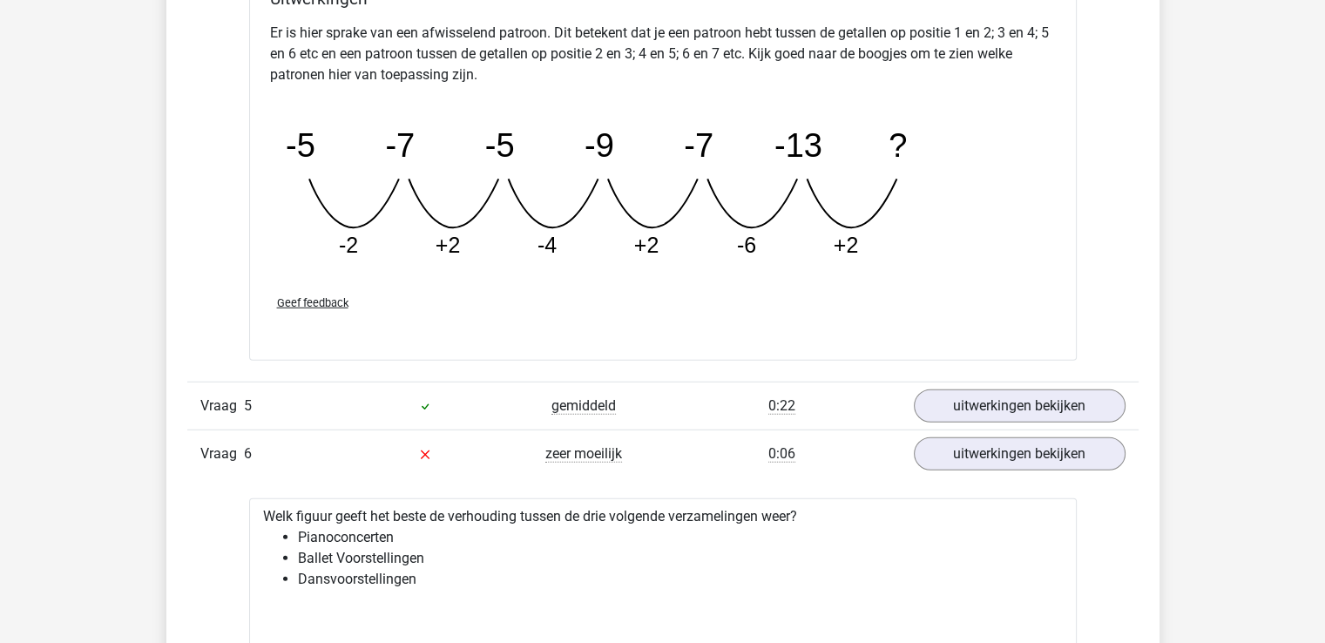
scroll to position [4950, 0]
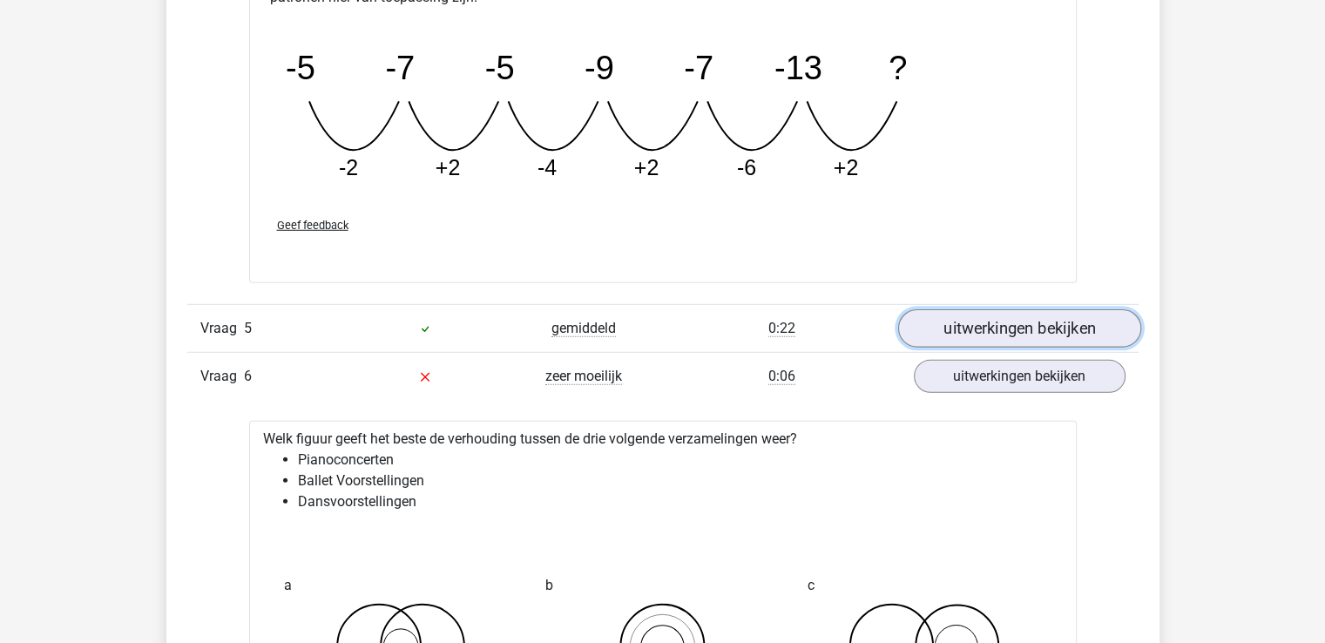
click at [996, 309] on link "uitwerkingen bekijken" at bounding box center [1018, 328] width 243 height 38
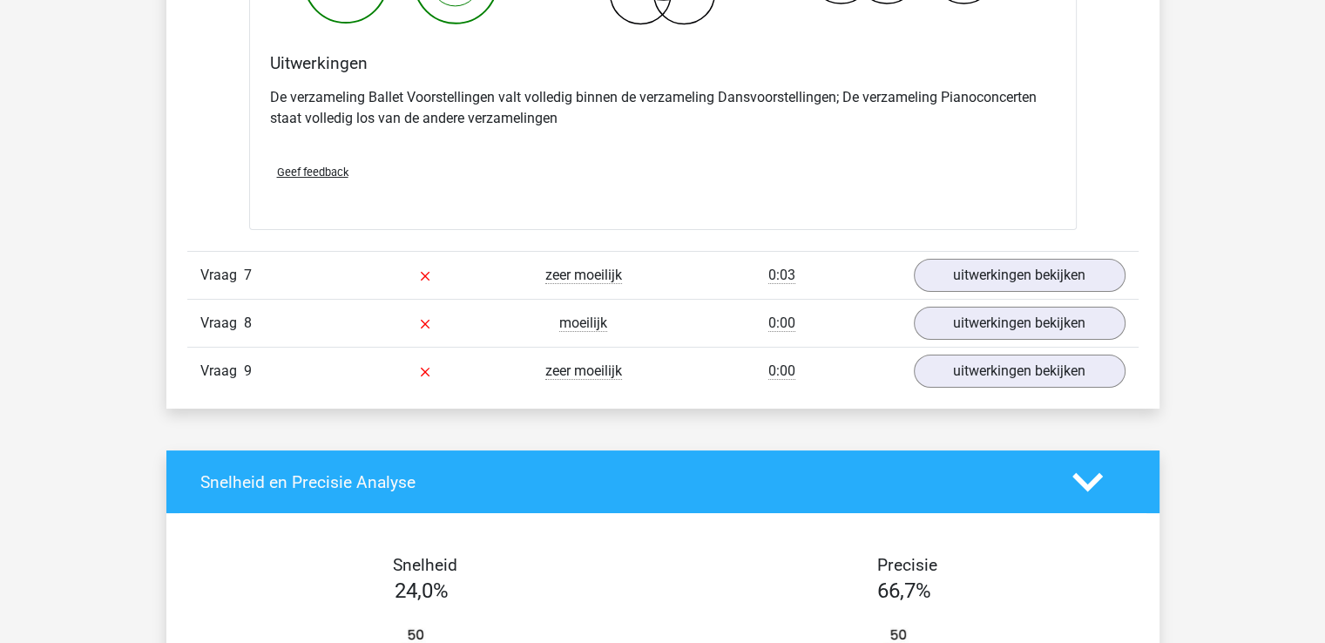
scroll to position [6640, 0]
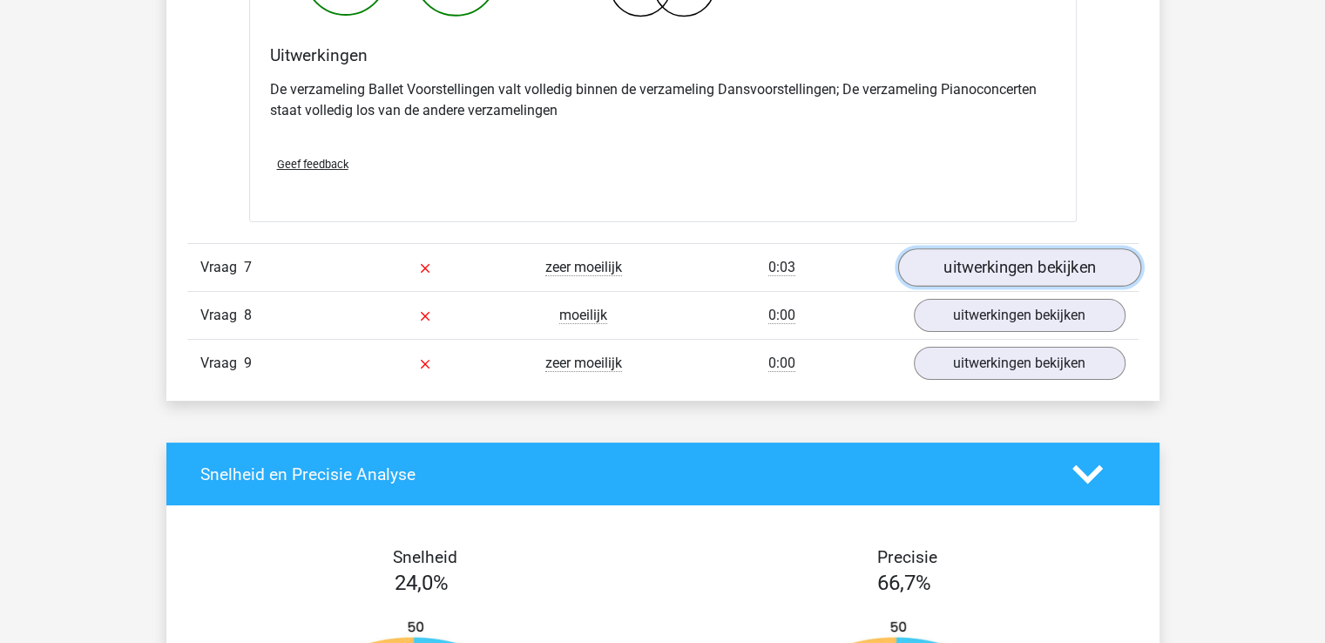
click at [1045, 262] on link "uitwerkingen bekijken" at bounding box center [1018, 267] width 243 height 38
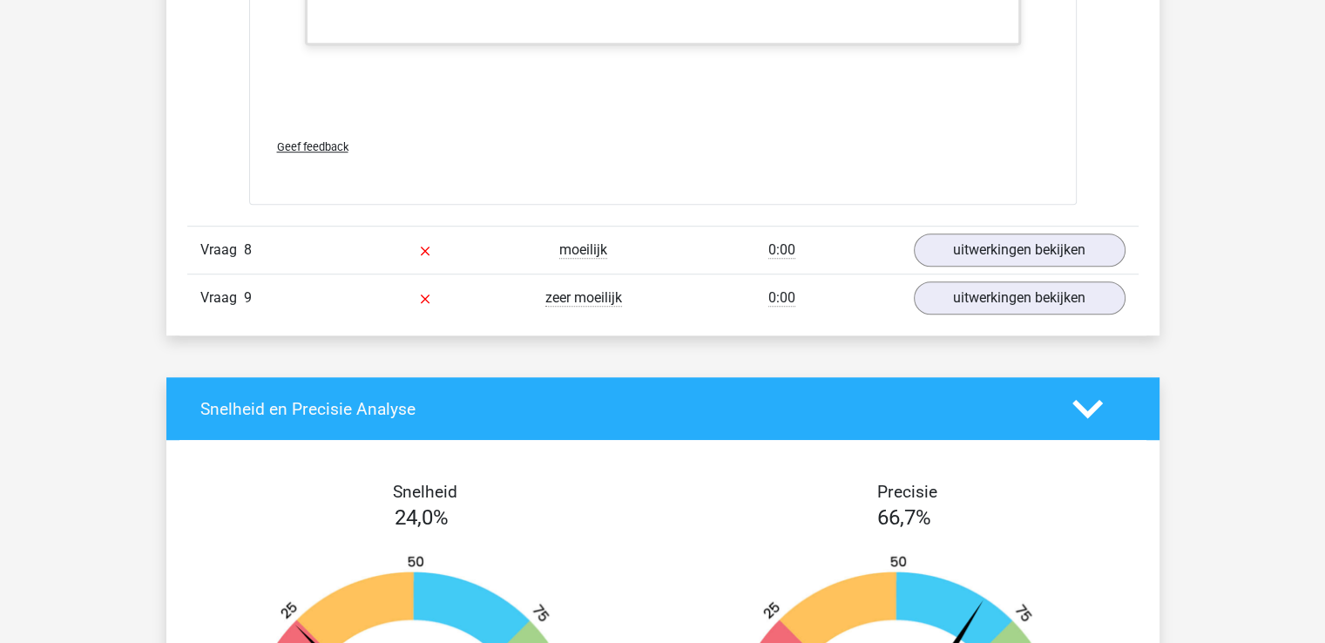
scroll to position [7780, 0]
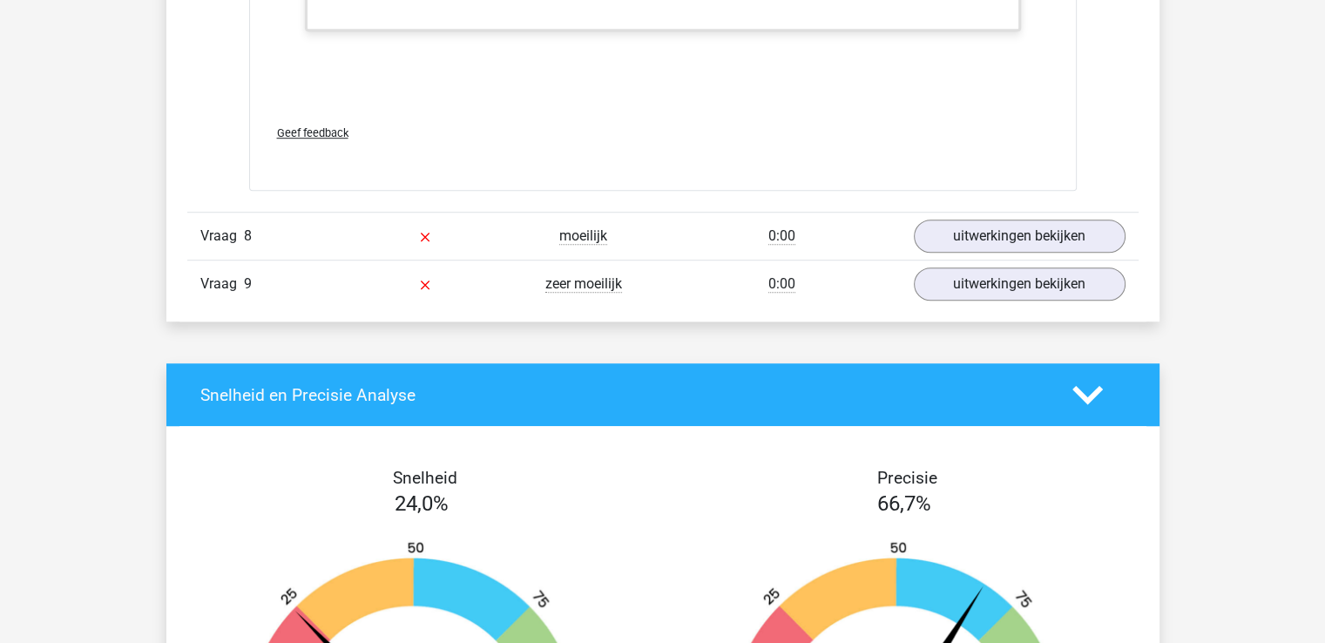
click at [1026, 212] on div "Vraag 8 moeilijk 0:00 uitwerkingen bekijken" at bounding box center [662, 236] width 951 height 48
click at [1028, 217] on link "uitwerkingen bekijken" at bounding box center [1018, 236] width 243 height 38
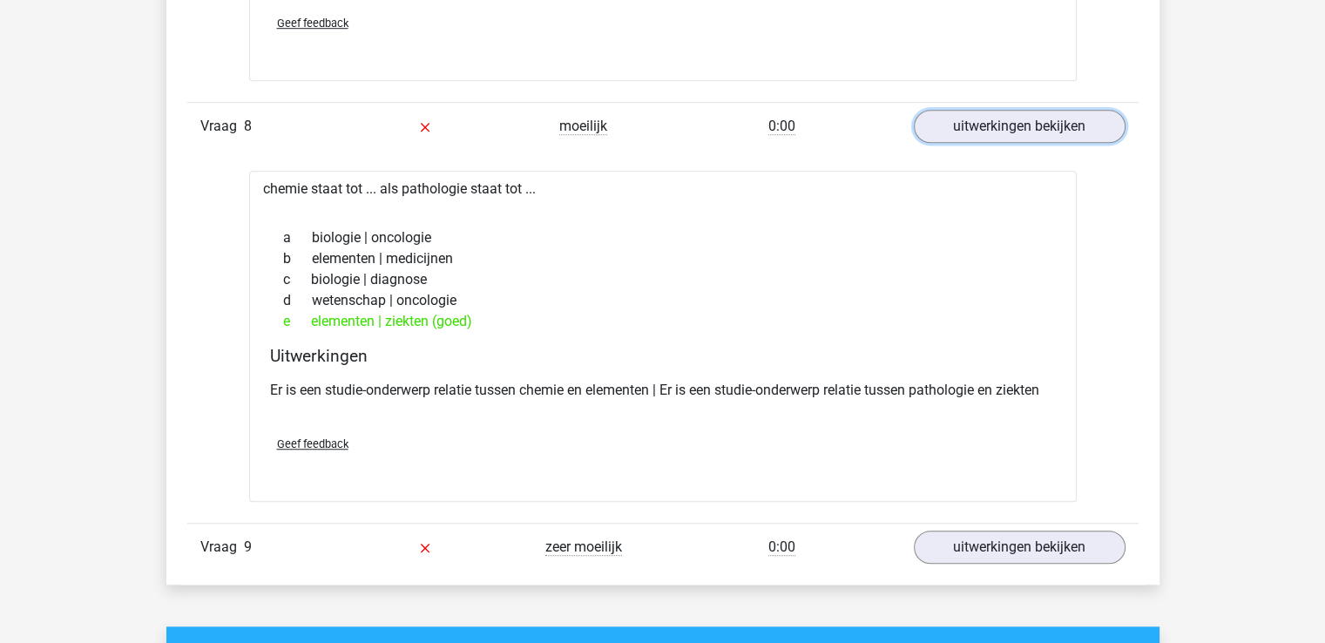
scroll to position [7891, 0]
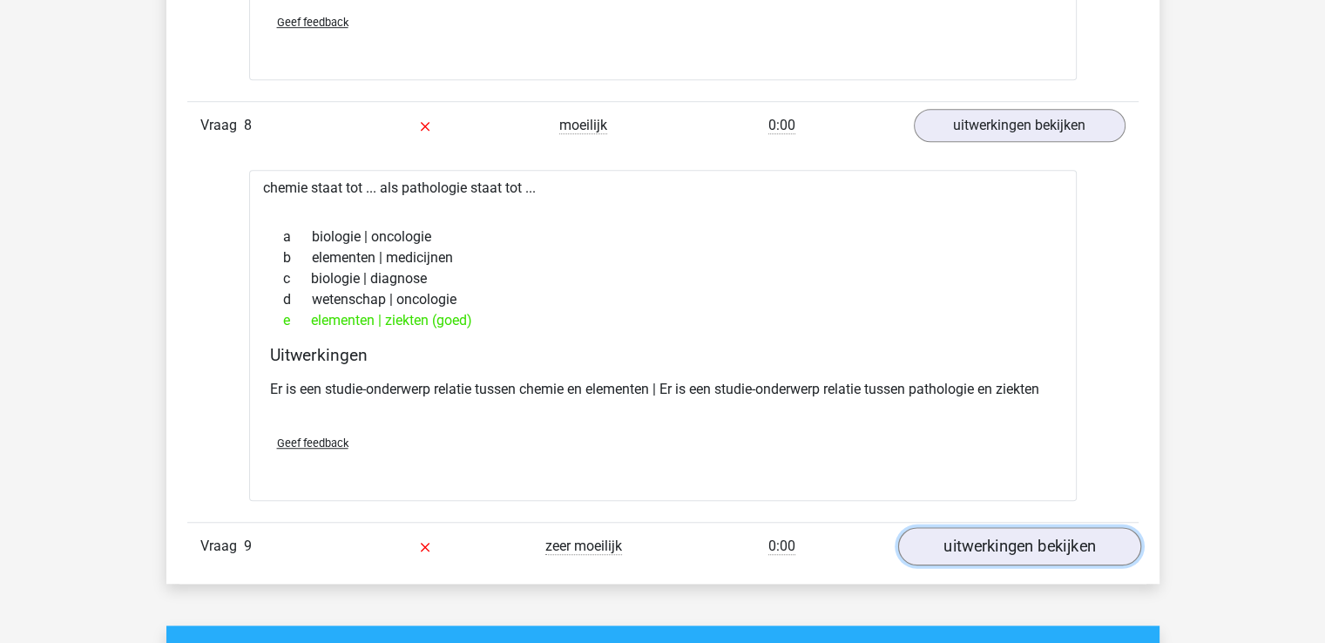
click at [960, 537] on link "uitwerkingen bekijken" at bounding box center [1018, 546] width 243 height 38
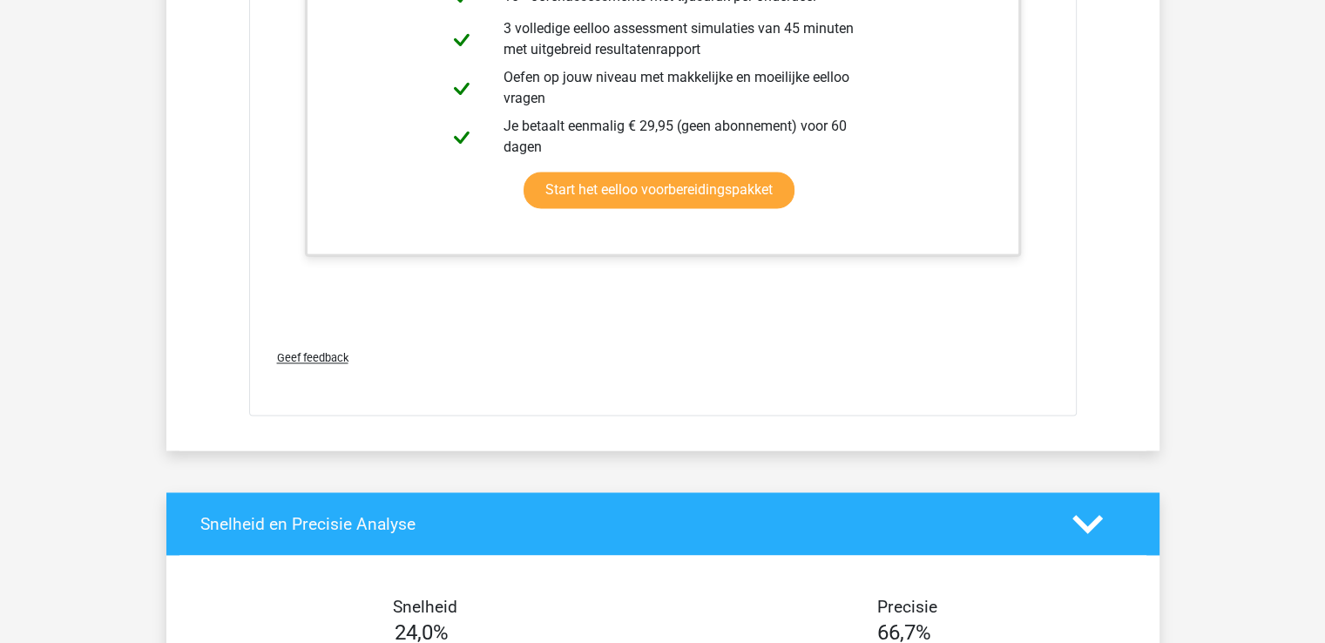
scroll to position [9149, 0]
